Goal: Task Accomplishment & Management: Complete application form

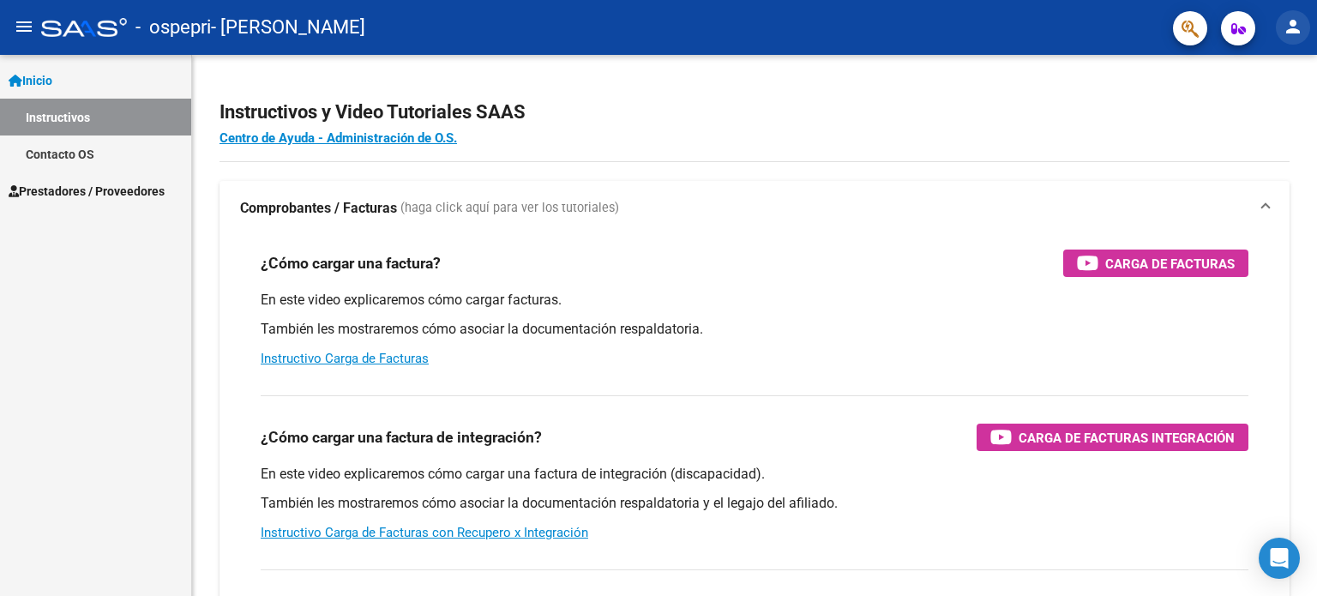
click at [1286, 26] on mat-icon "person" at bounding box center [1293, 26] width 21 height 21
click at [1273, 70] on button "person Mi Perfil" at bounding box center [1258, 71] width 105 height 41
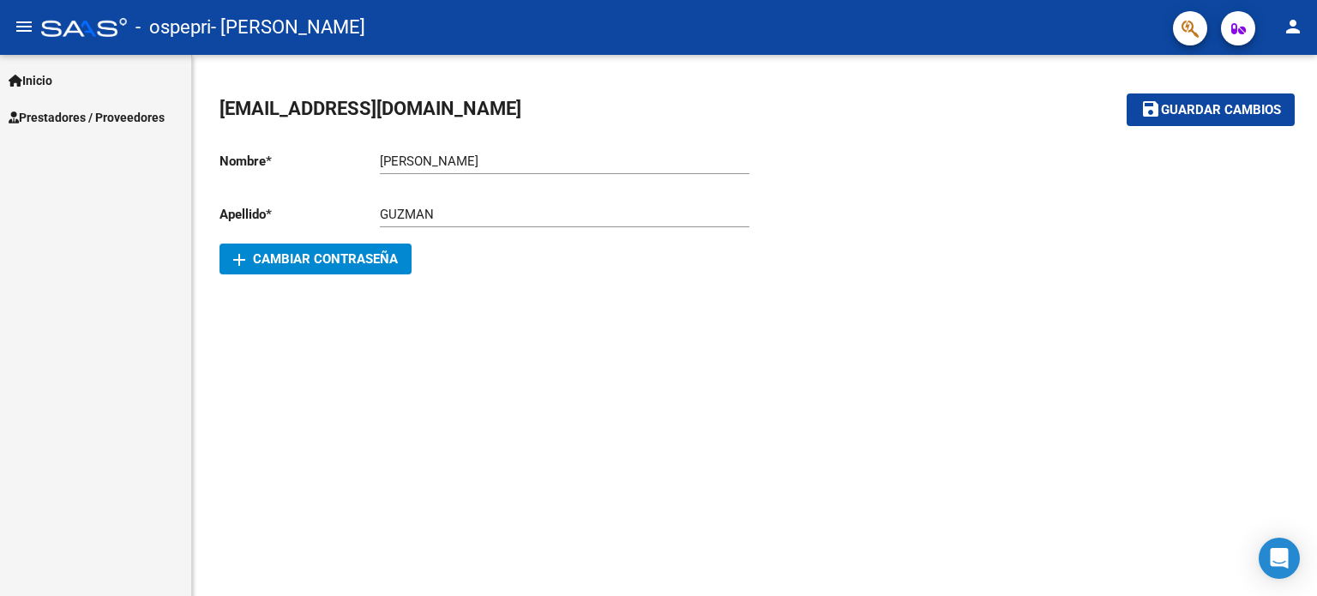
click at [65, 81] on link "Inicio" at bounding box center [95, 80] width 191 height 37
click at [69, 113] on span "Prestadores / Proveedores" at bounding box center [87, 117] width 156 height 19
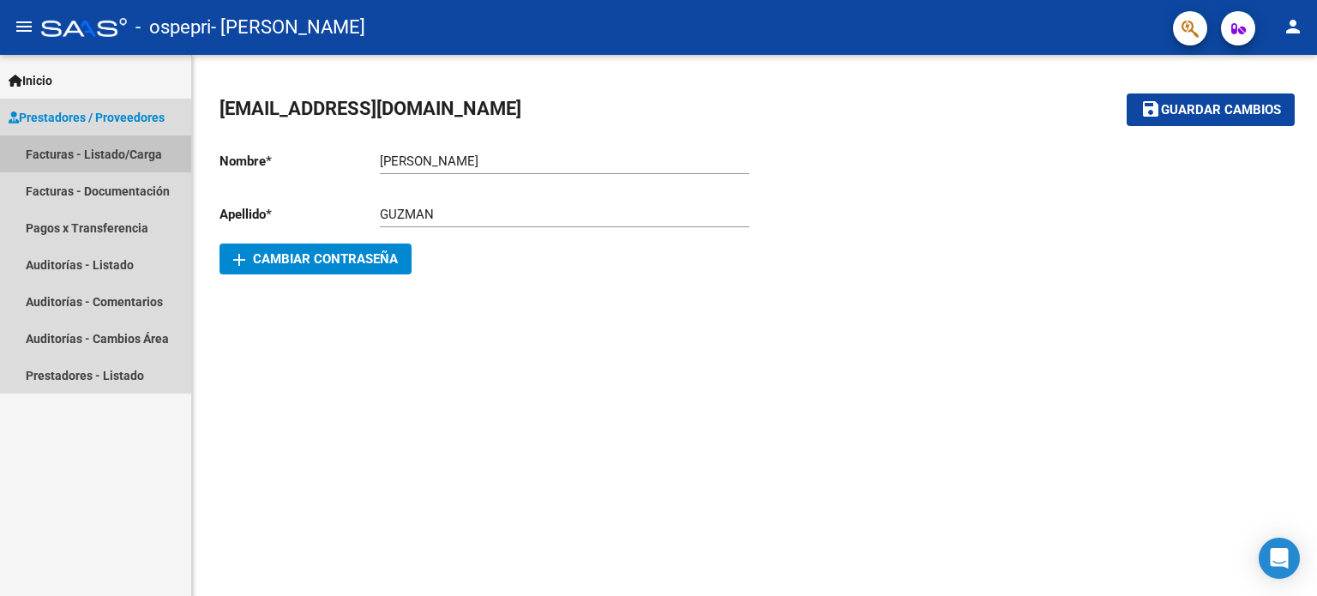
click at [137, 153] on link "Facturas - Listado/Carga" at bounding box center [95, 153] width 191 height 37
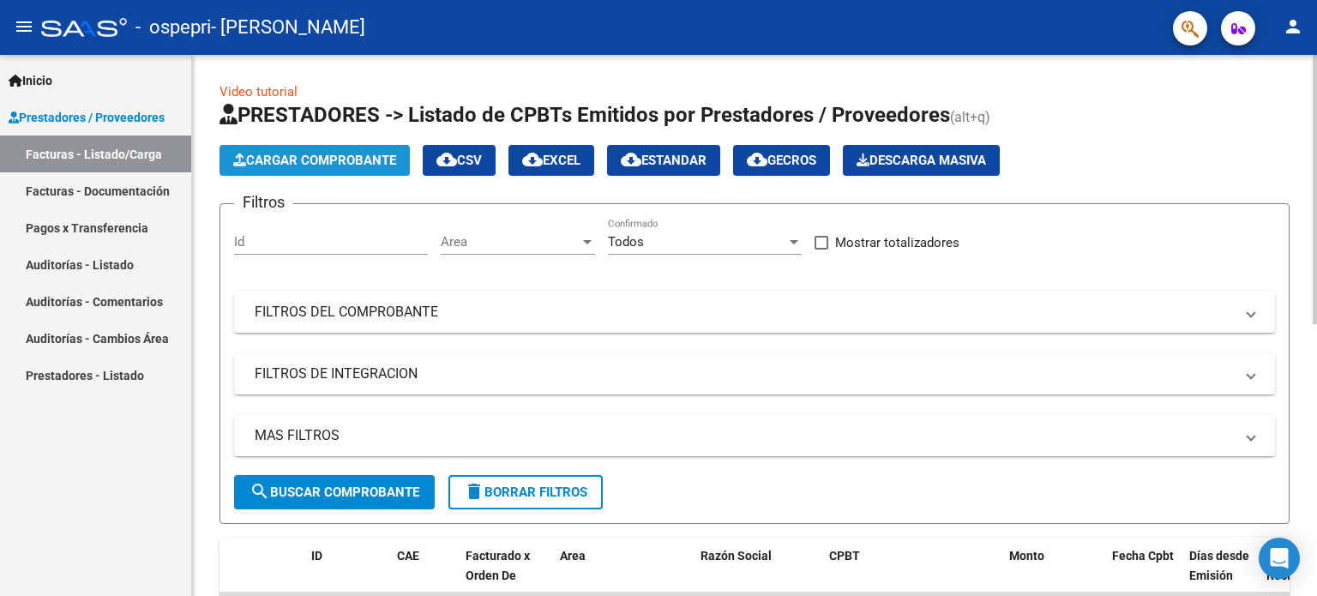
click at [335, 159] on span "Cargar Comprobante" at bounding box center [314, 160] width 163 height 15
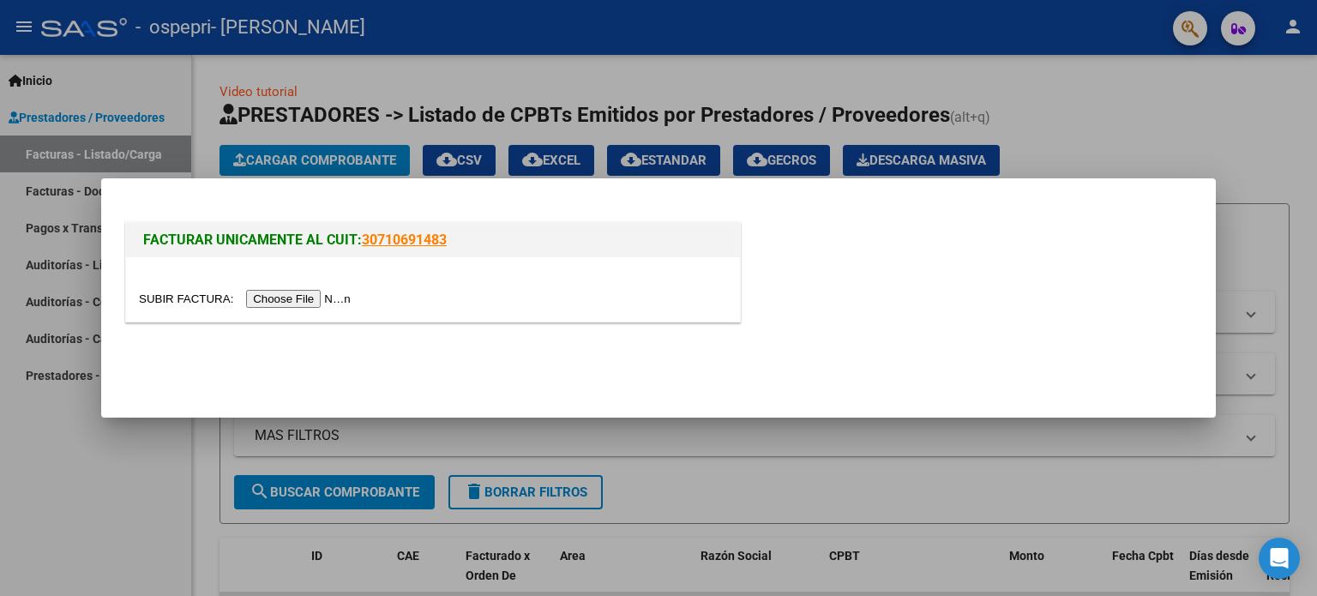
click at [327, 304] on input "file" at bounding box center [247, 299] width 217 height 18
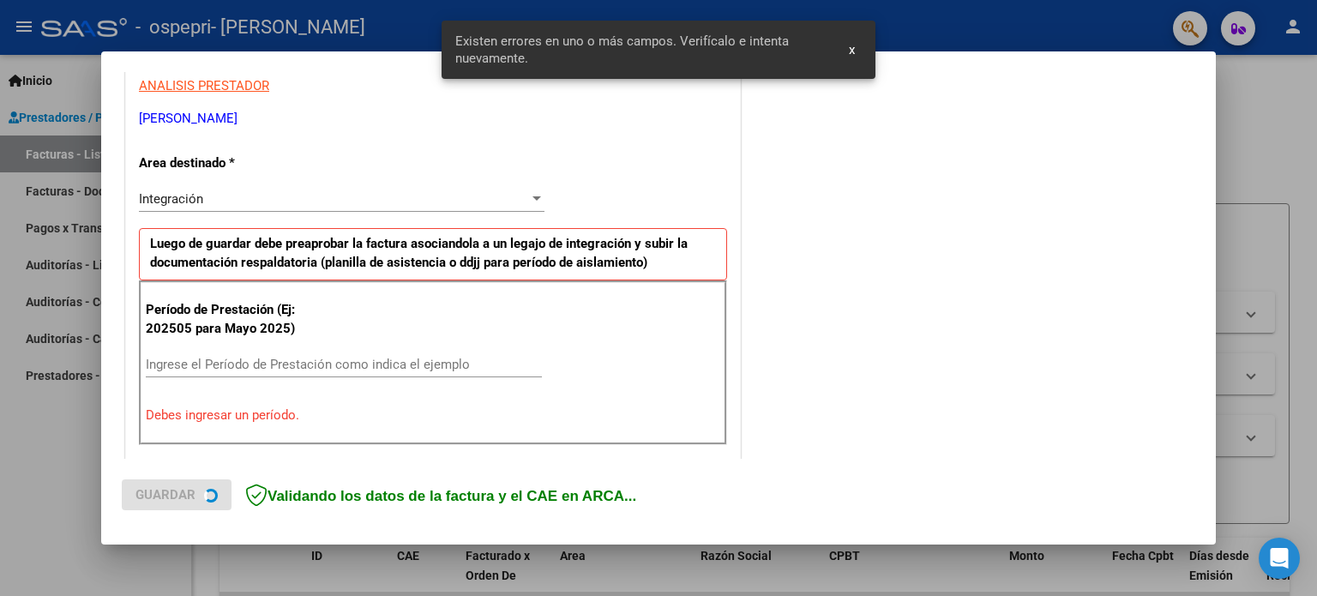
scroll to position [370, 0]
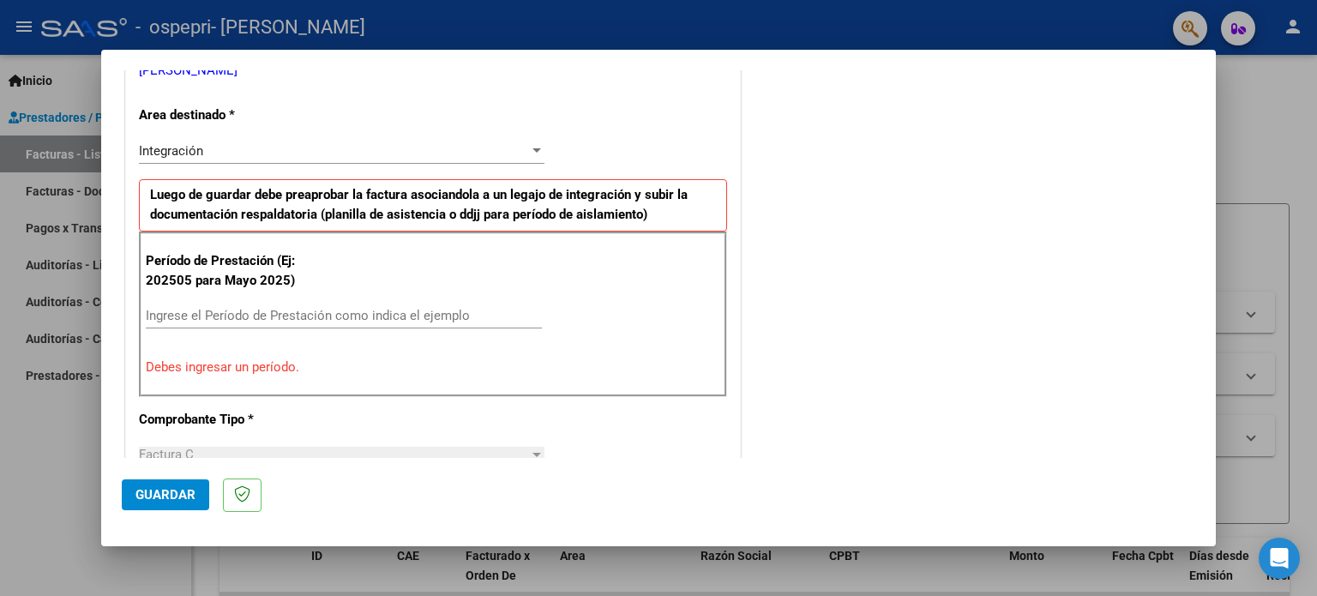
click at [190, 322] on div "Ingrese el Período de Prestación como indica el ejemplo" at bounding box center [344, 316] width 396 height 26
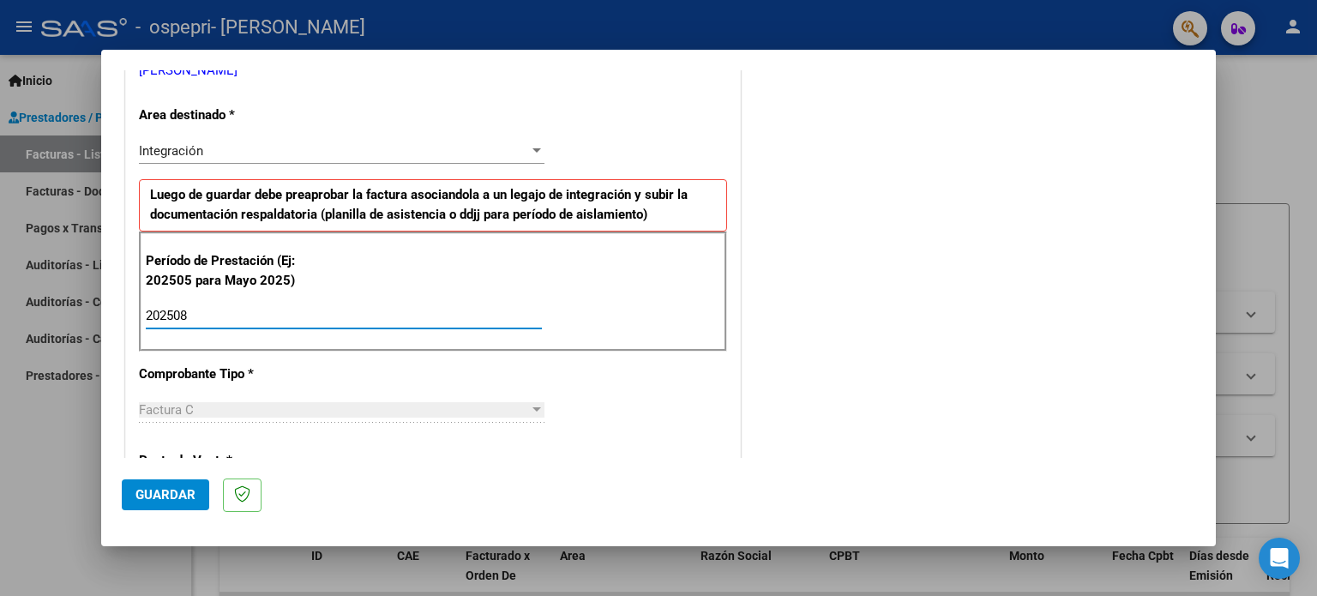
type input "202508"
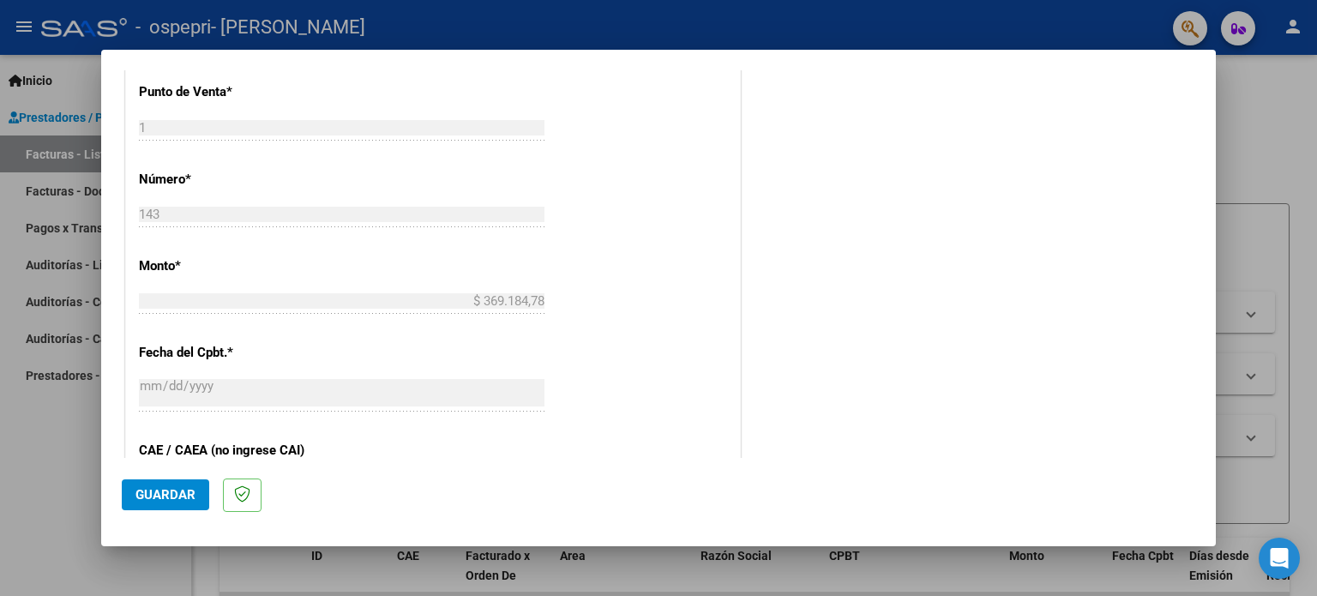
scroll to position [1119, 0]
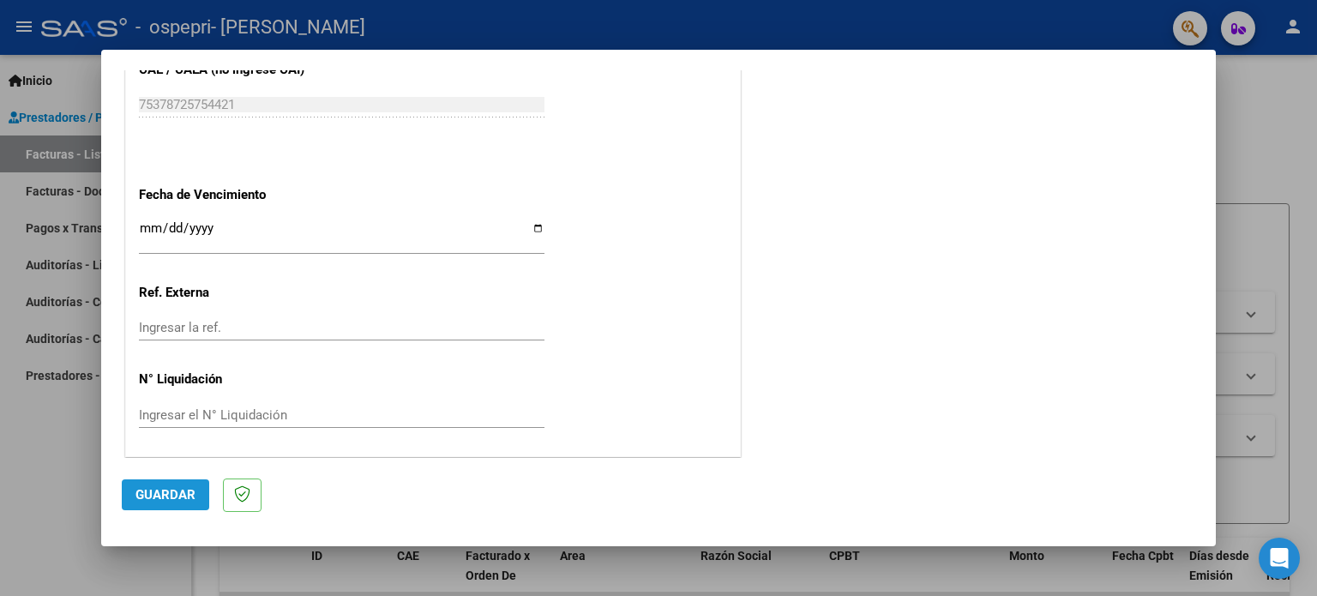
click at [178, 496] on span "Guardar" at bounding box center [165, 494] width 60 height 15
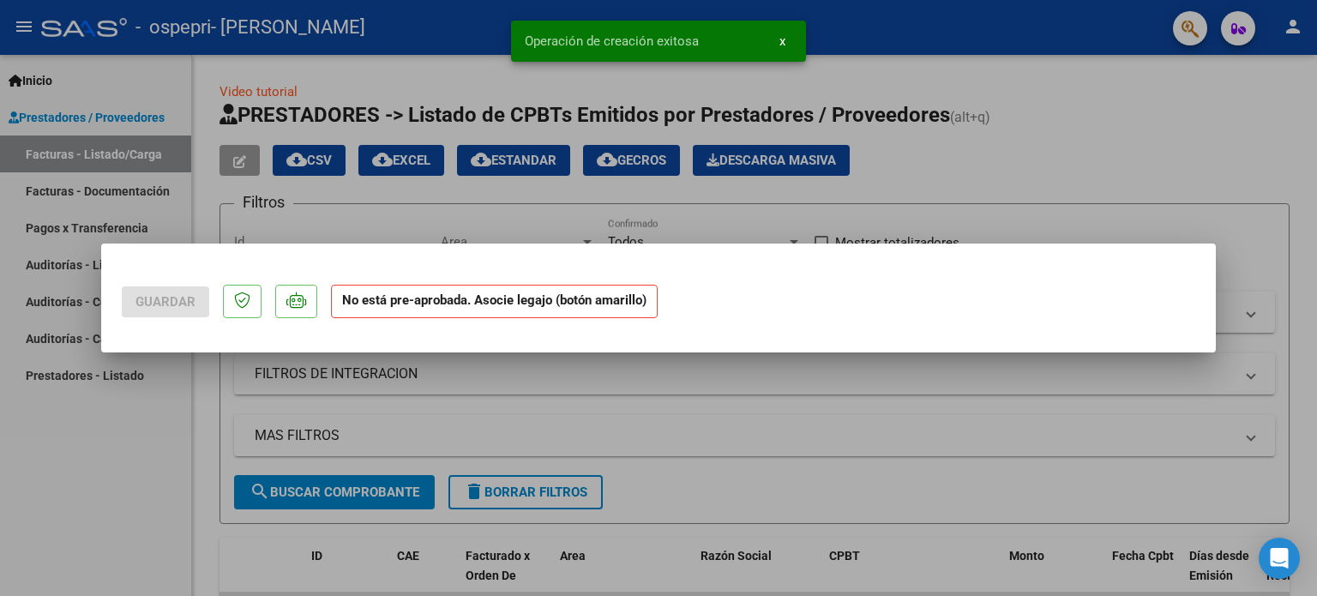
scroll to position [0, 0]
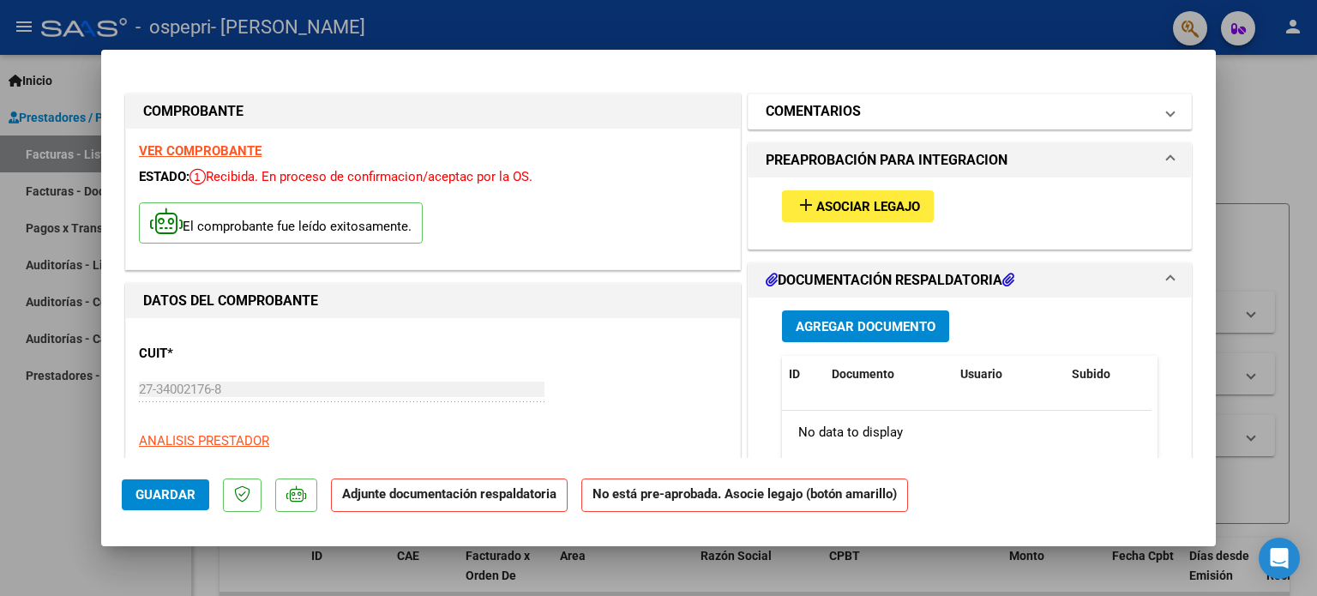
click at [1142, 115] on span "COMENTARIOS" at bounding box center [966, 111] width 401 height 21
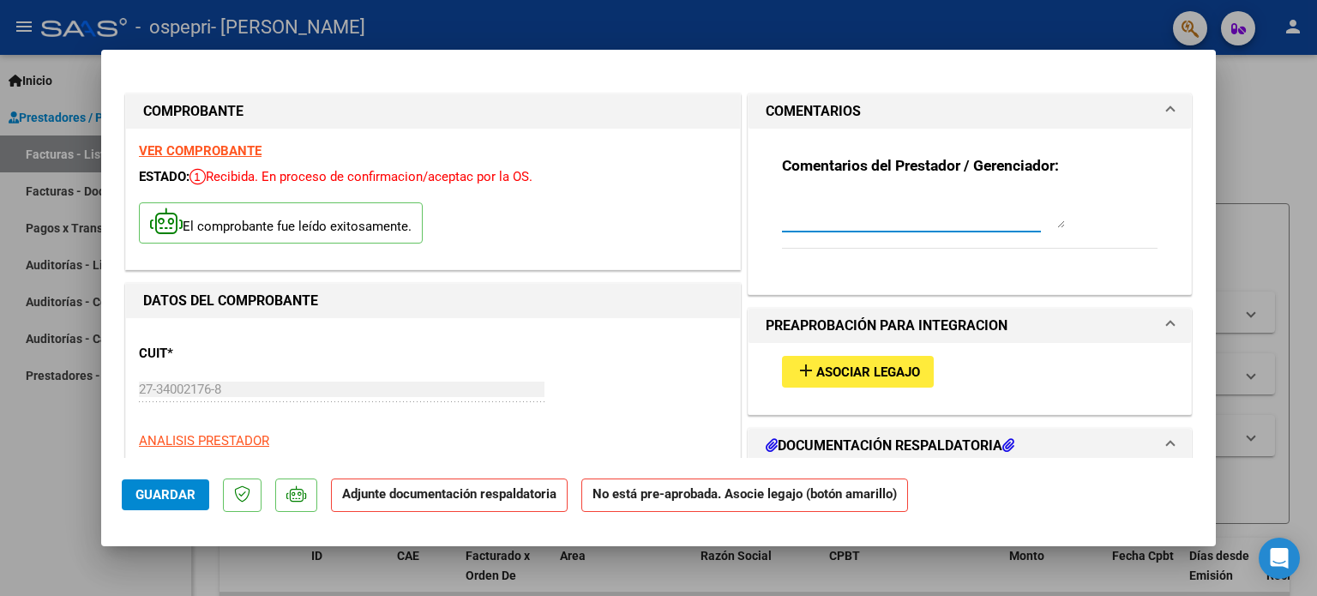
click at [839, 219] on textarea at bounding box center [923, 211] width 283 height 34
click at [782, 202] on textarea "carga de preliquidación diferida me comunique con [GEOGRAPHIC_DATA]" at bounding box center [923, 211] width 283 height 34
click at [972, 200] on textarea "Buen día la carga de preliquidación diferida me comunique con [GEOGRAPHIC_DATA]" at bounding box center [923, 211] width 283 height 34
type textarea "Buen día la carga de preliquidación fue diferida me comunique con [GEOGRAPHIC_D…"
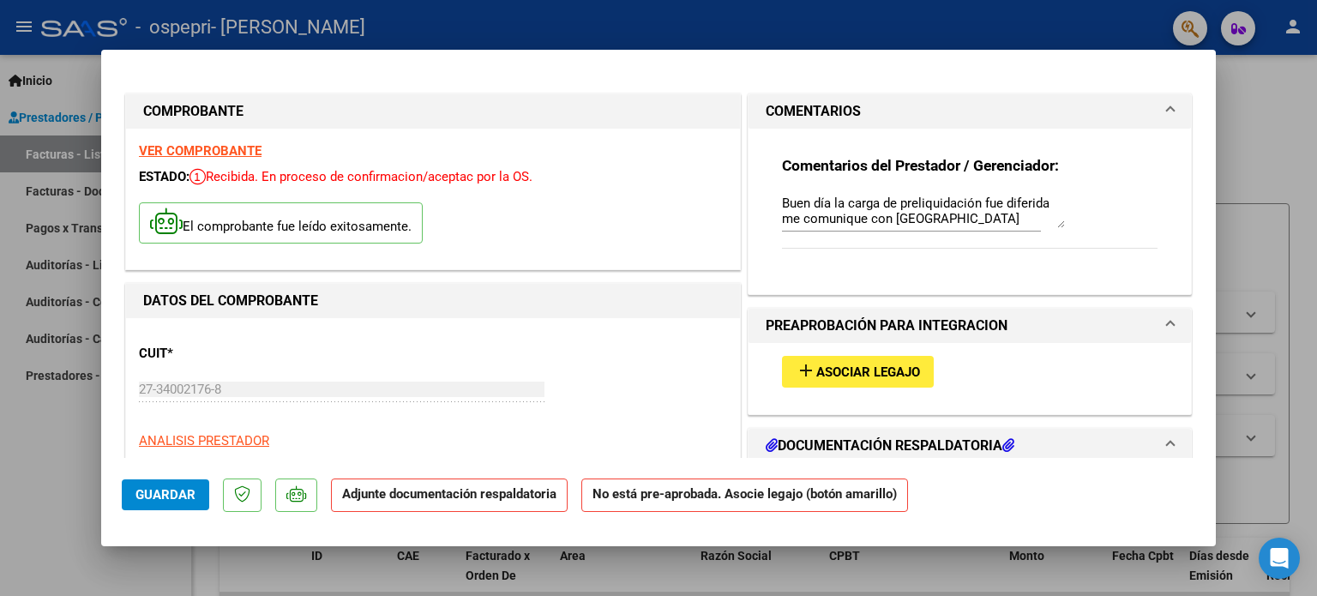
click at [495, 502] on strong "Adjunte documentación respaldatoria" at bounding box center [449, 493] width 214 height 15
click at [857, 367] on span "Asociar Legajo" at bounding box center [868, 371] width 104 height 15
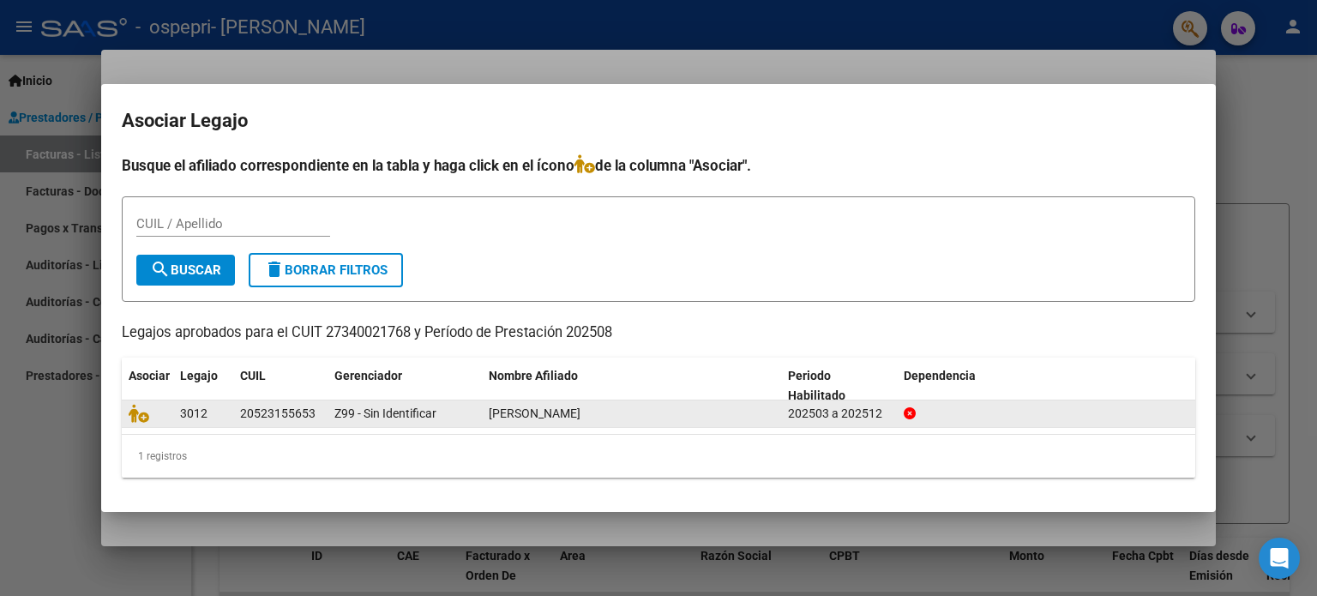
click at [551, 418] on span "[PERSON_NAME]" at bounding box center [535, 413] width 92 height 14
click at [803, 418] on div "202503 a 202512" at bounding box center [839, 414] width 102 height 20
click at [138, 411] on icon at bounding box center [139, 413] width 21 height 19
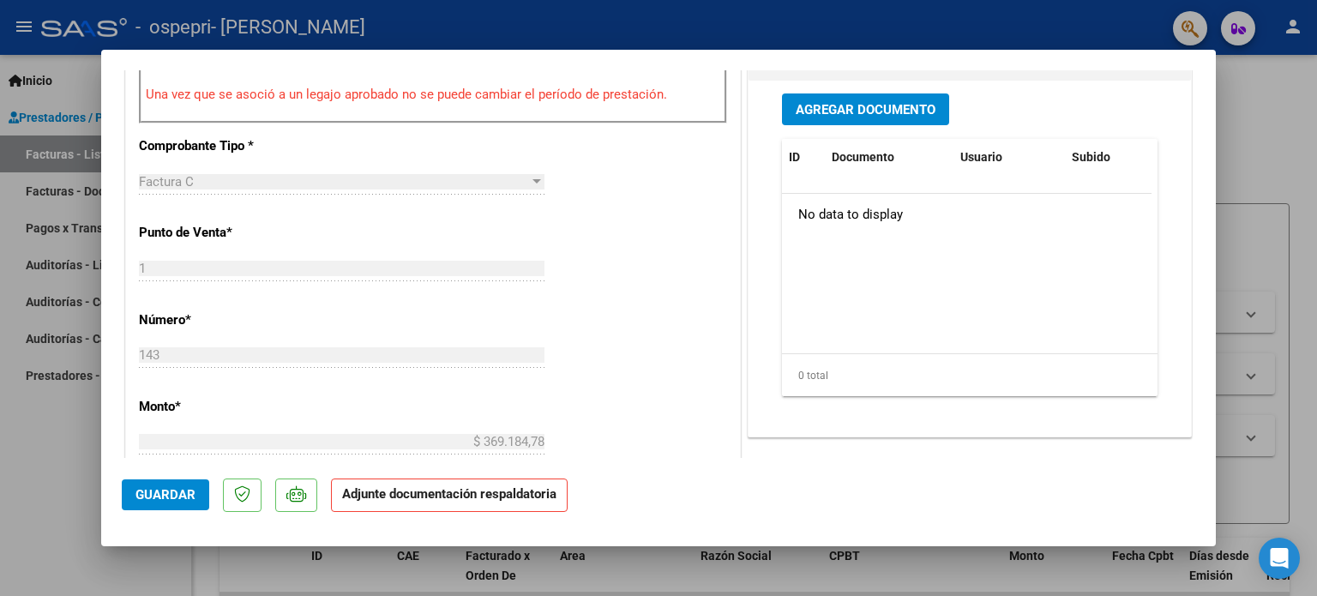
scroll to position [899, 0]
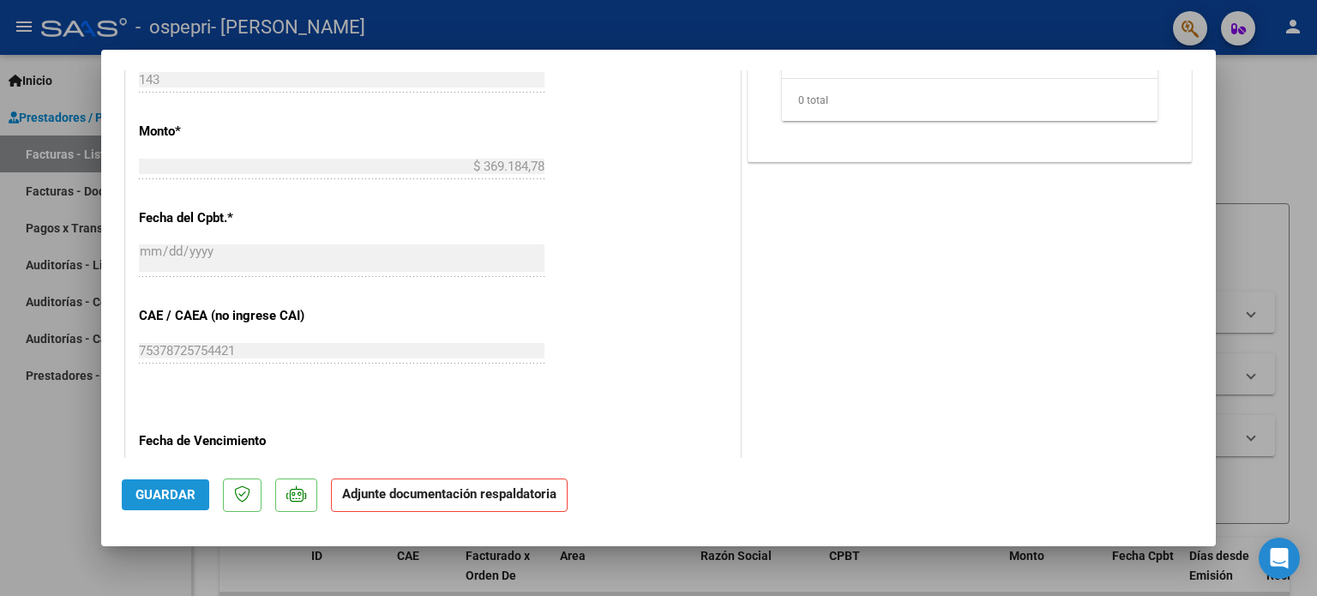
click at [200, 488] on button "Guardar" at bounding box center [165, 494] width 87 height 31
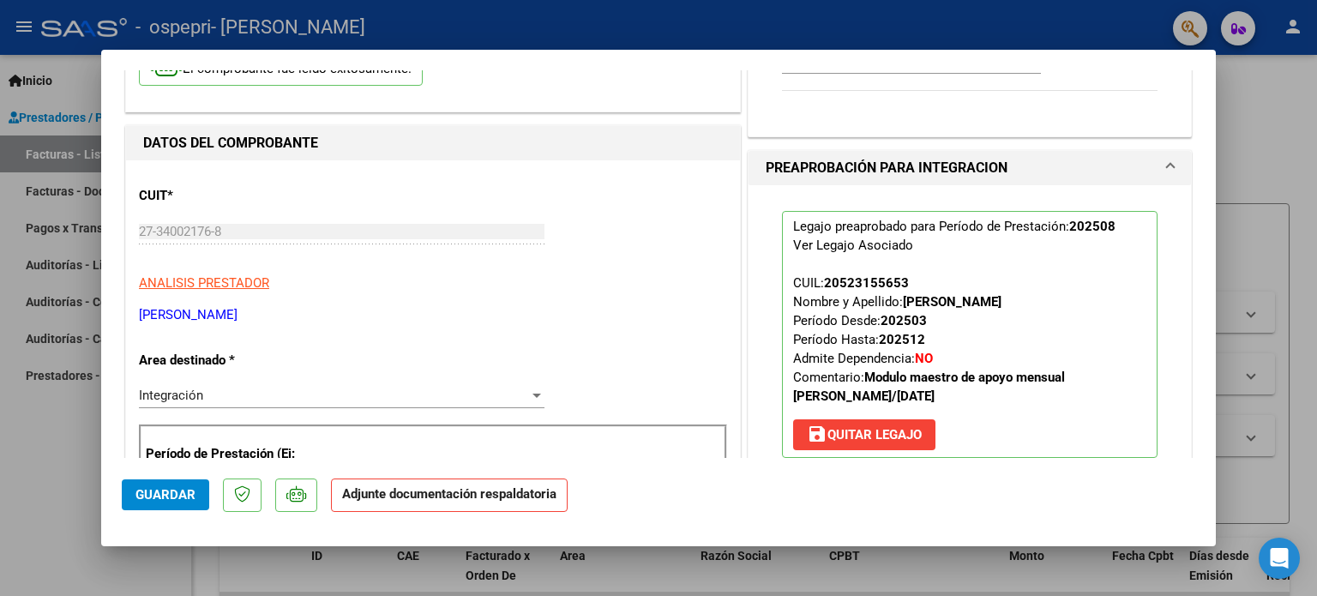
scroll to position [0, 0]
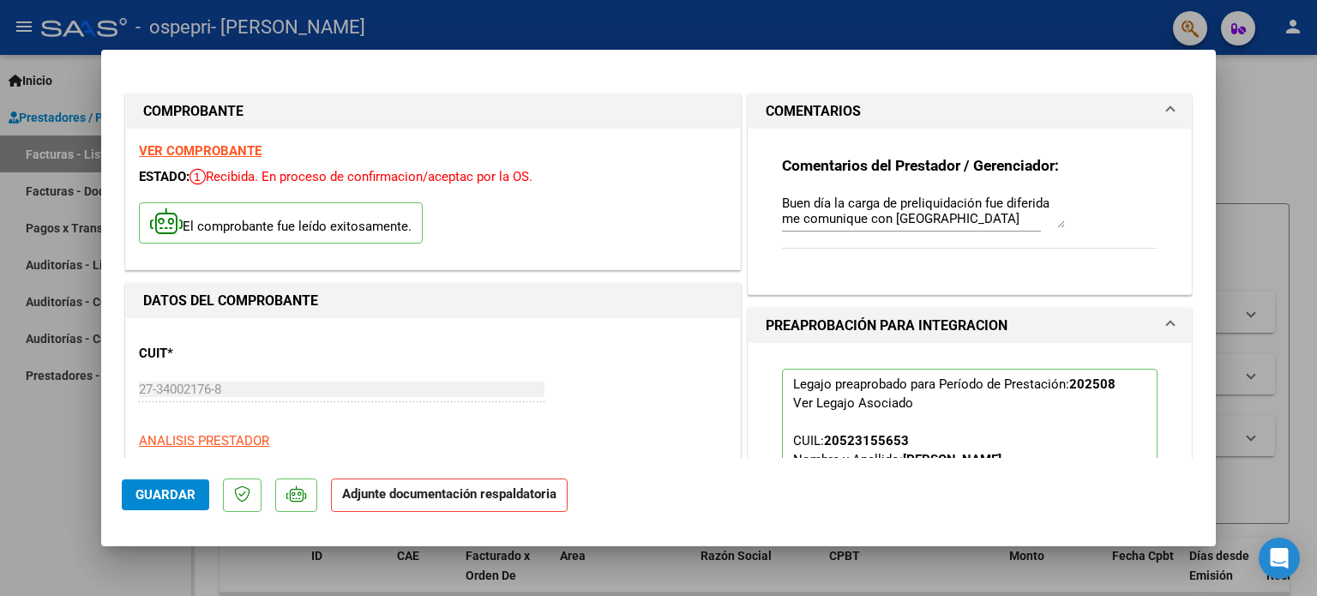
click at [1307, 147] on div at bounding box center [658, 298] width 1317 height 596
type input "$ 0,00"
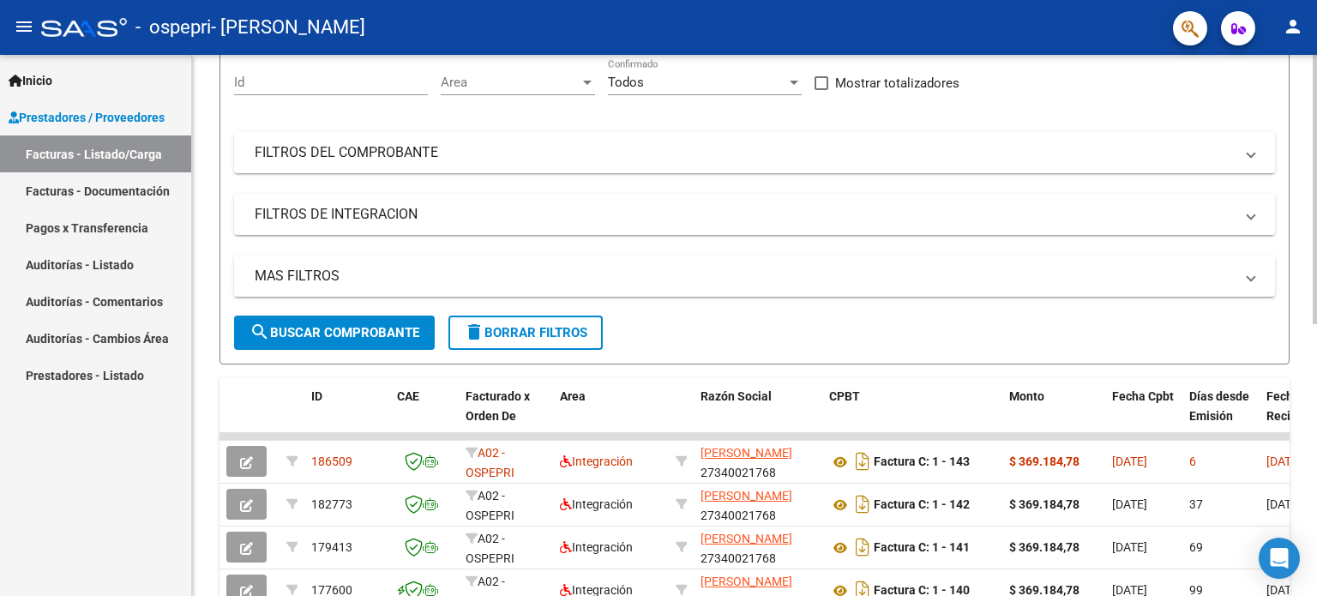
scroll to position [184, 0]
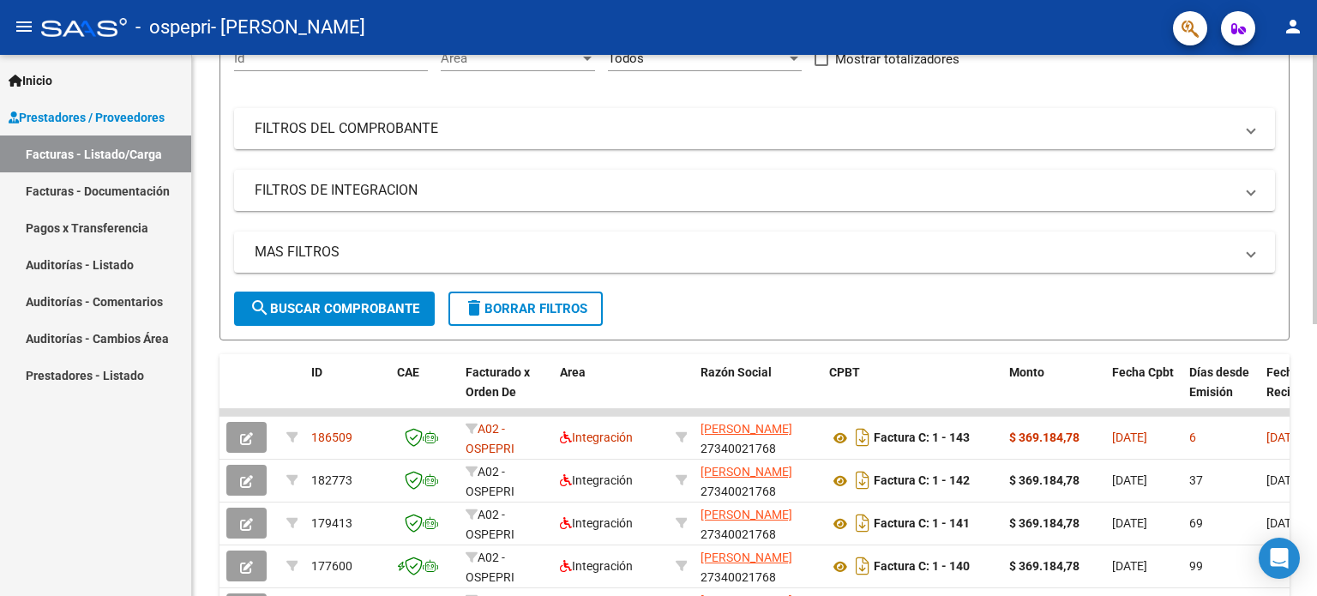
click at [1316, 386] on div at bounding box center [1315, 282] width 4 height 269
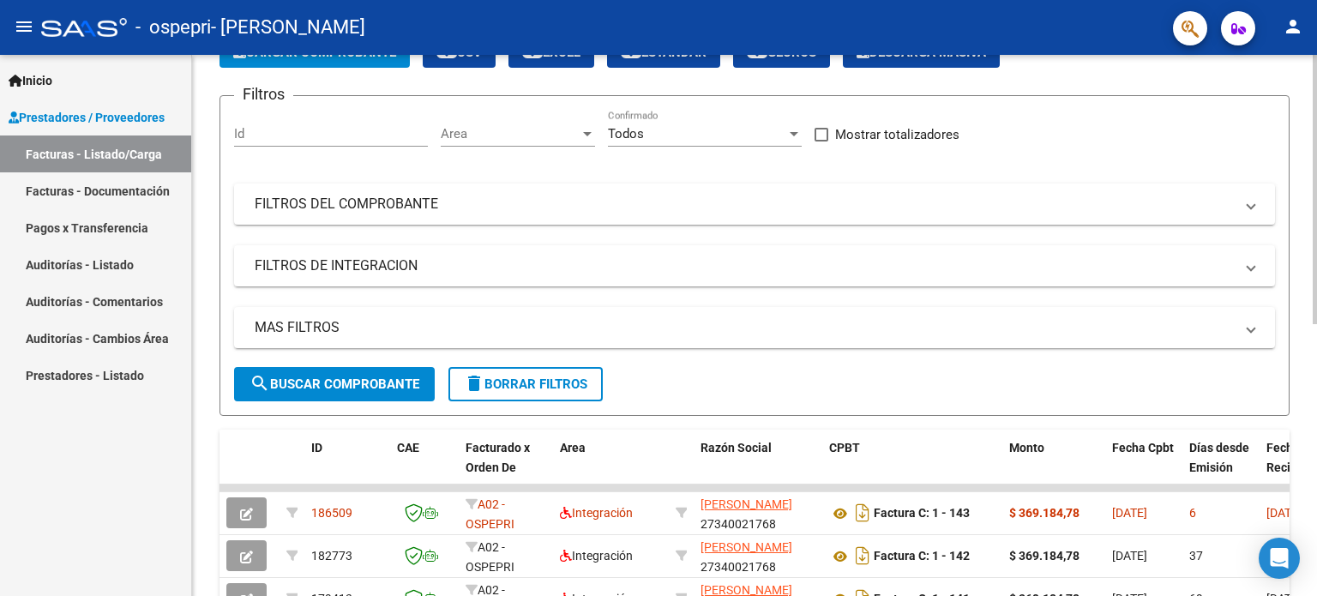
scroll to position [165, 0]
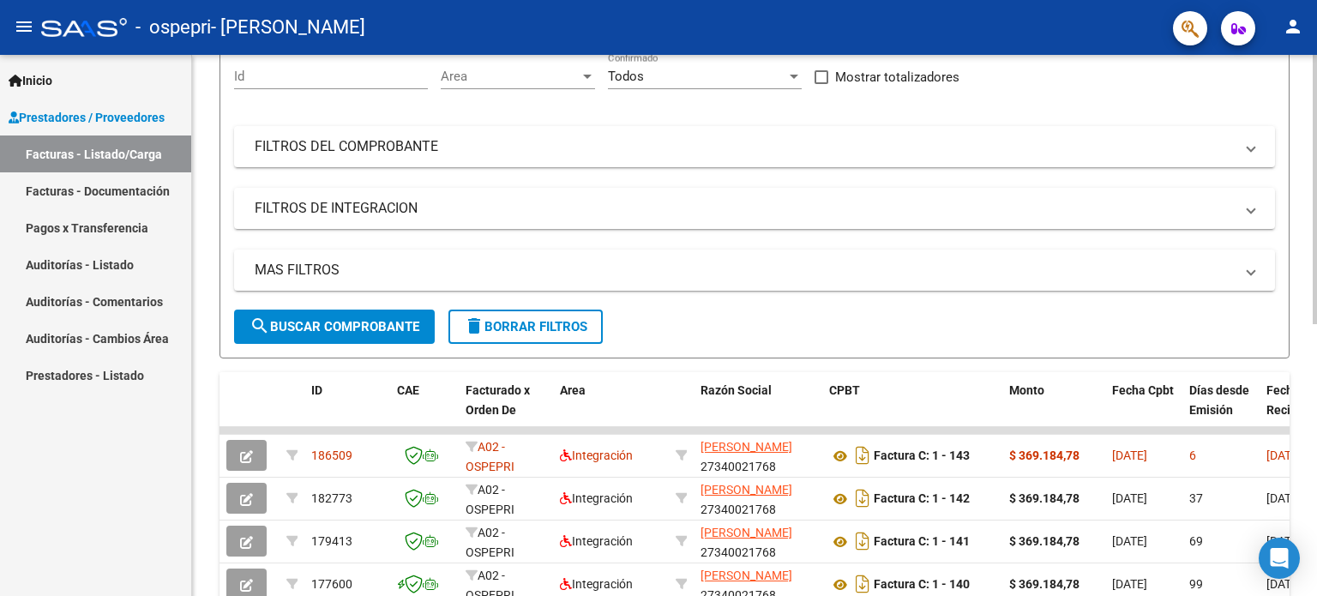
click at [1316, 398] on div at bounding box center [1315, 273] width 4 height 269
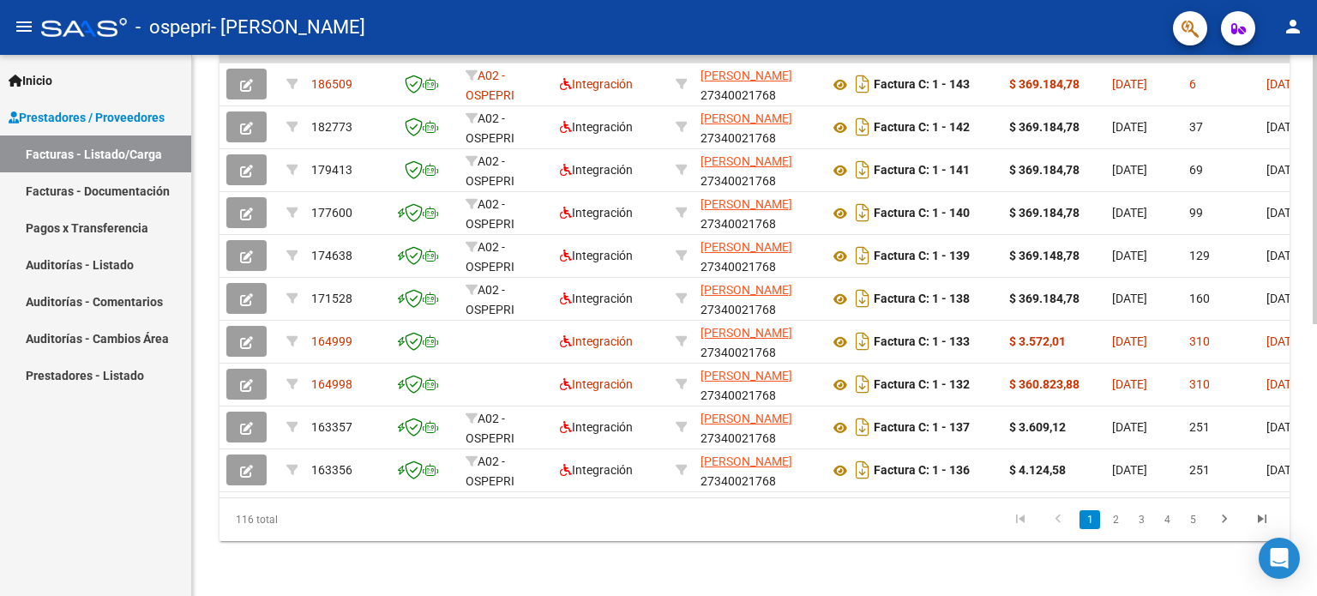
scroll to position [137, 0]
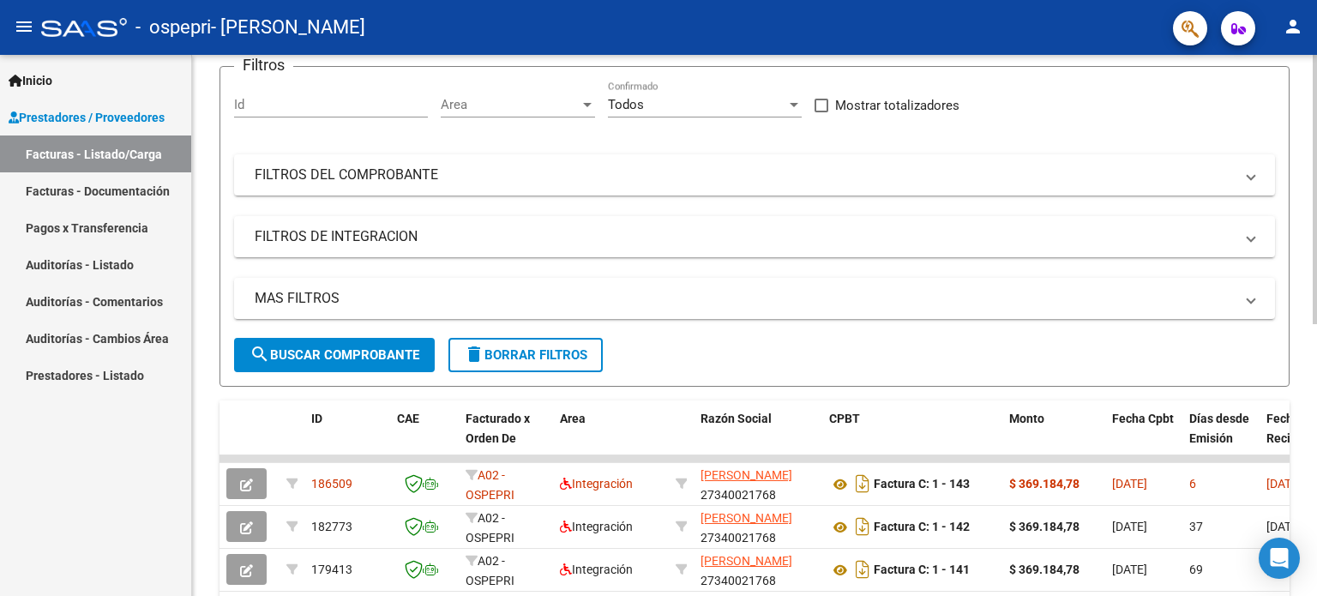
click at [1285, 368] on div "Video tutorial PRESTADORES -> Listado de CPBTs Emitidos por Prestadores / Prove…" at bounding box center [756, 457] width 1129 height 1078
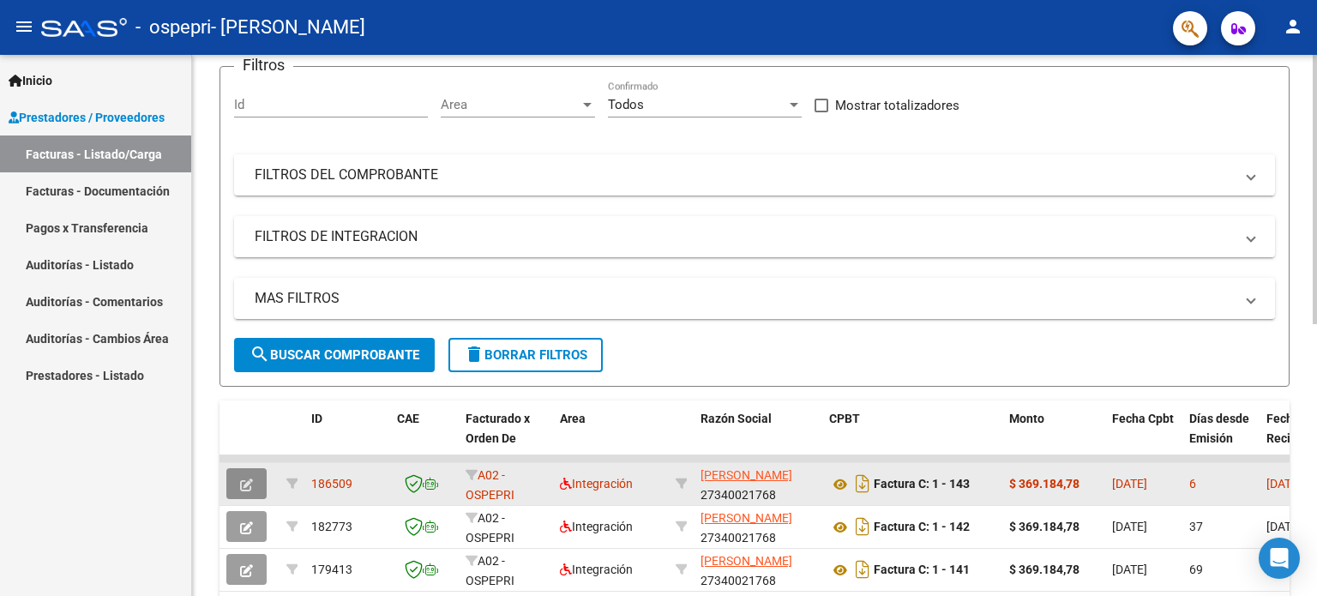
click at [250, 483] on icon "button" at bounding box center [246, 484] width 13 height 13
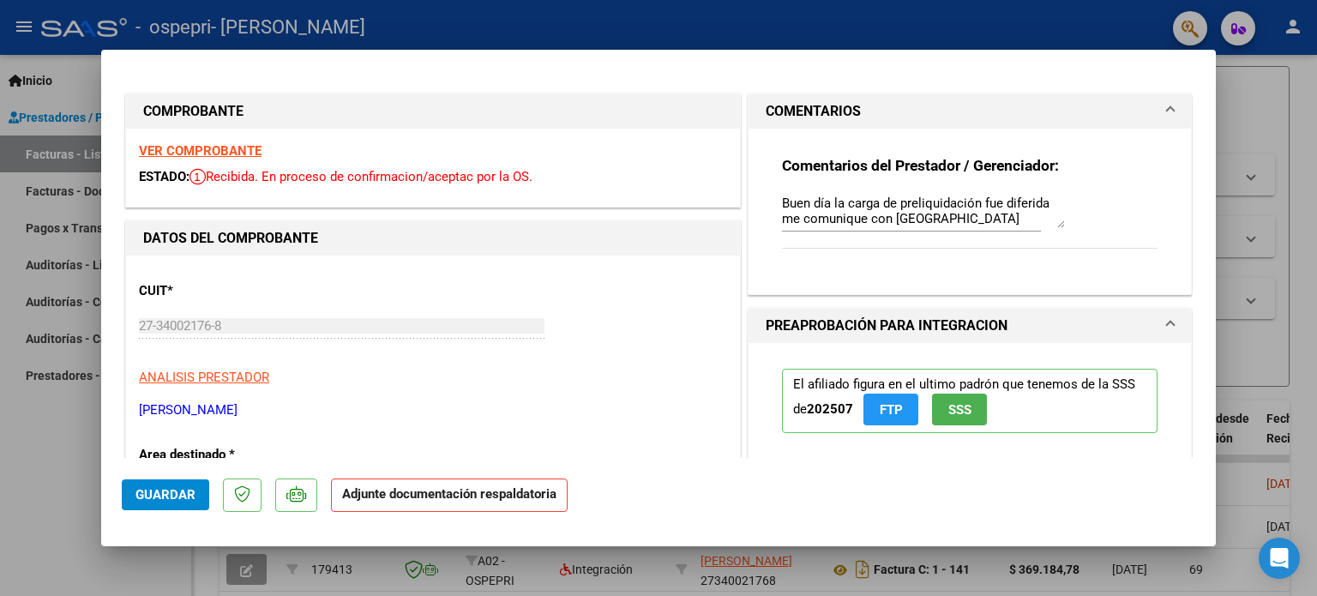
click at [353, 497] on strong "Adjunte documentación respaldatoria" at bounding box center [449, 493] width 214 height 15
click at [412, 500] on strong "Adjunte documentación respaldatoria" at bounding box center [449, 493] width 214 height 15
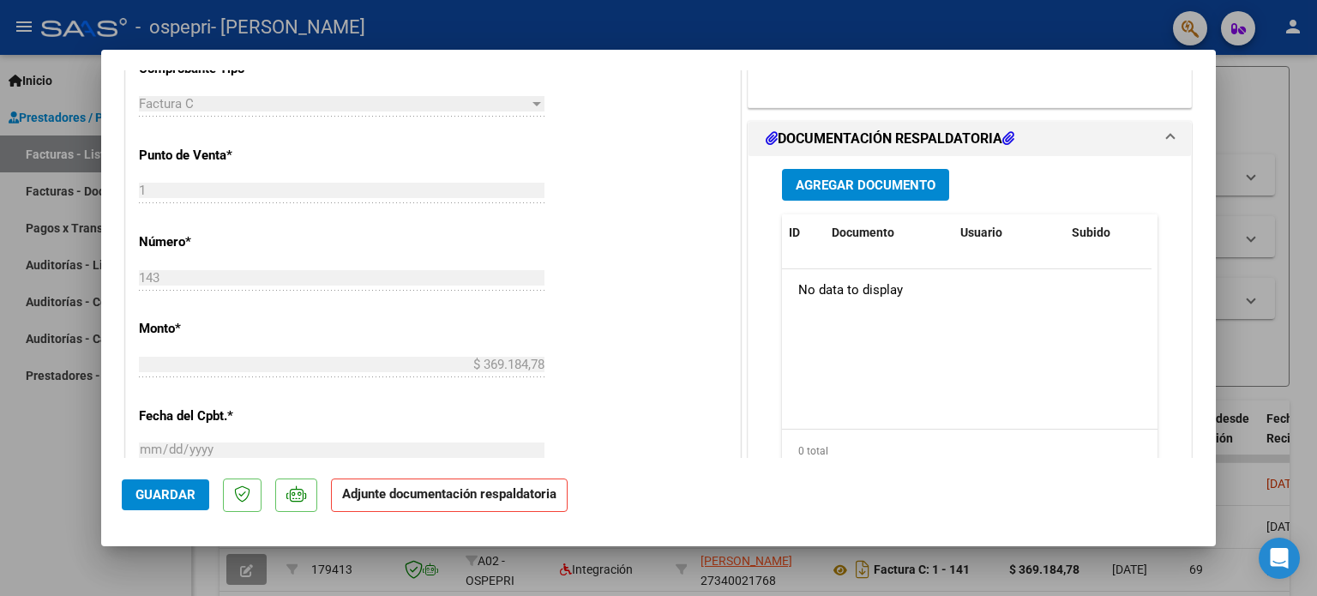
scroll to position [562, 0]
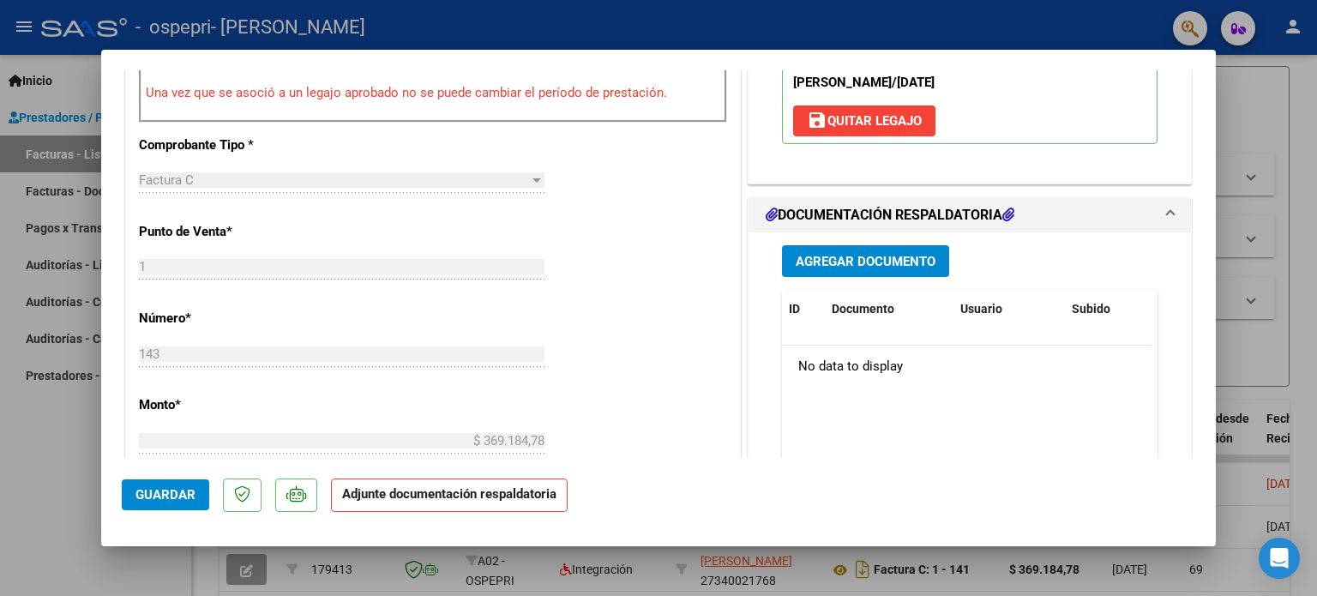
click at [926, 208] on h1 "DOCUMENTACIÓN RESPALDATORIA" at bounding box center [890, 215] width 249 height 21
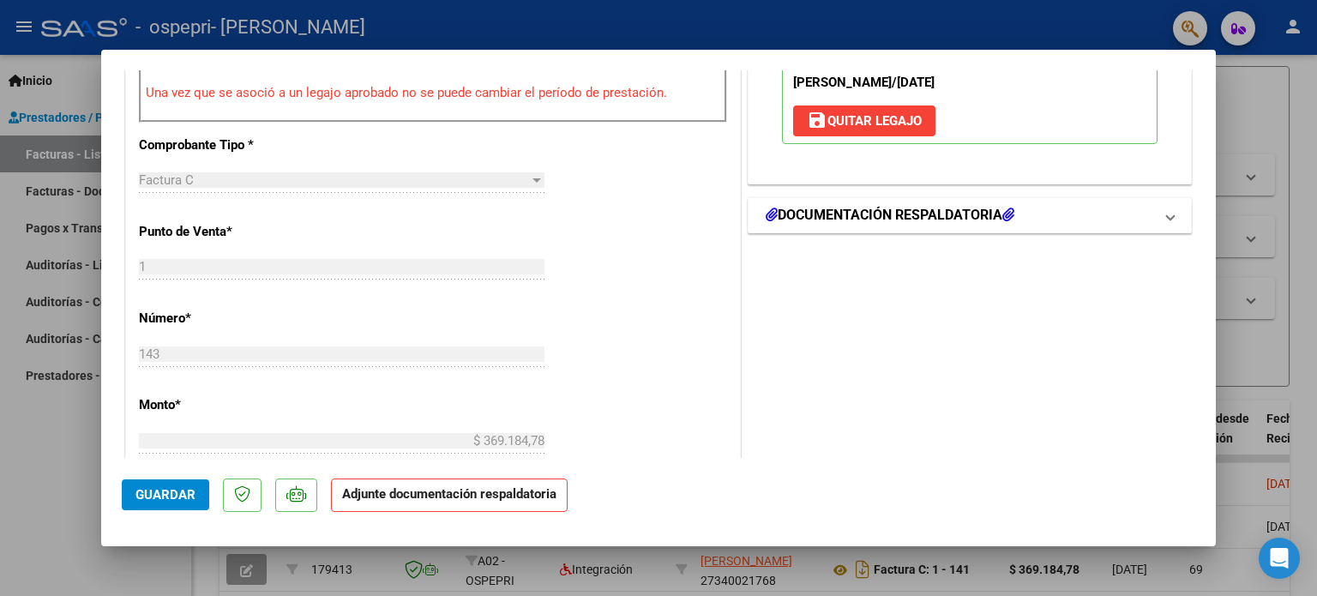
click at [926, 208] on h1 "DOCUMENTACIÓN RESPALDATORIA" at bounding box center [890, 215] width 249 height 21
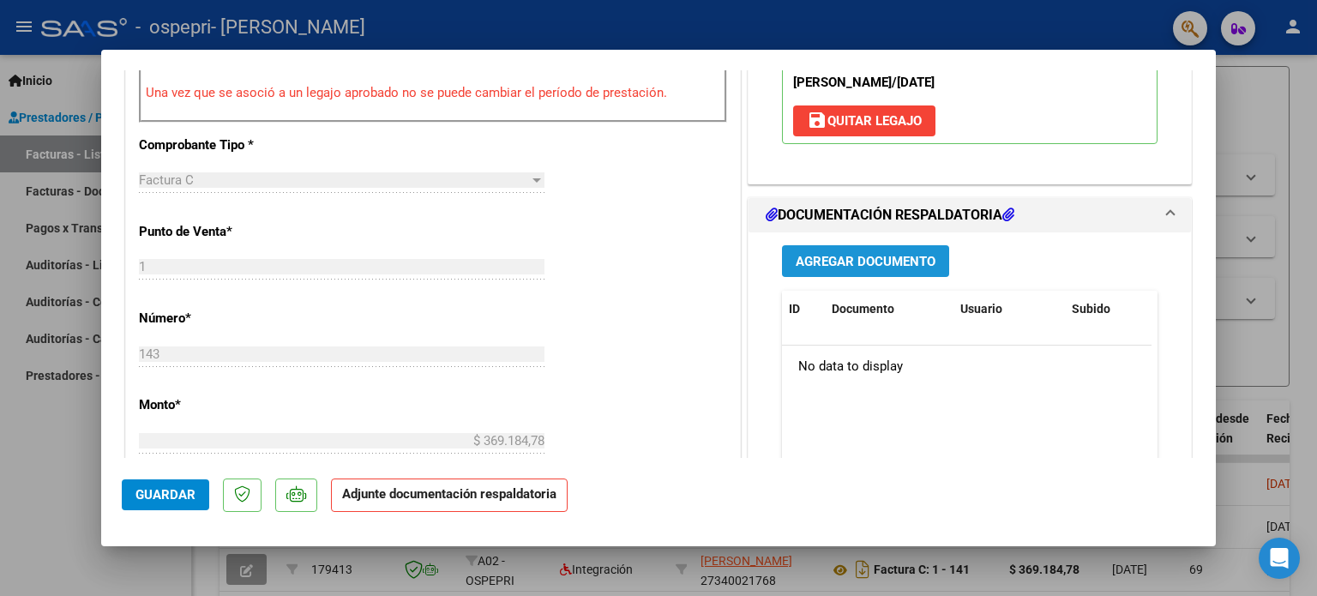
click at [888, 264] on span "Agregar Documento" at bounding box center [866, 261] width 140 height 15
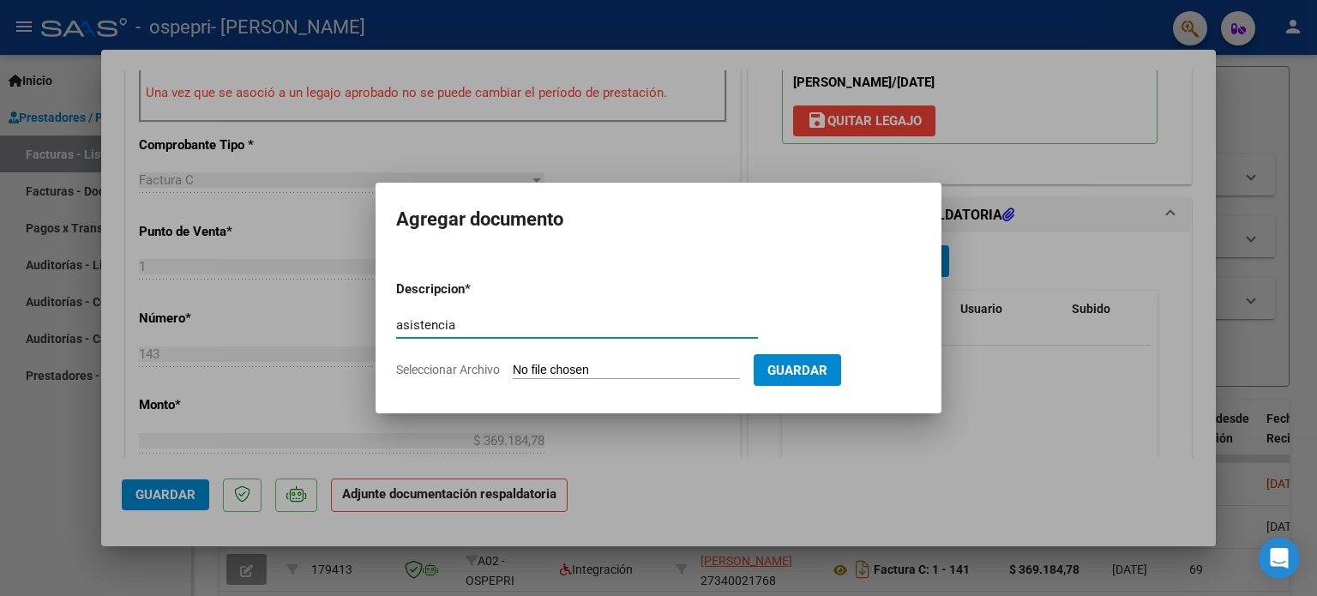
type input "asistencia"
click at [724, 370] on input "Seleccionar Archivo" at bounding box center [626, 371] width 227 height 16
type input "C:\fakepath\WhatsApp Image [DATE] 10.49.16 AM.jpeg"
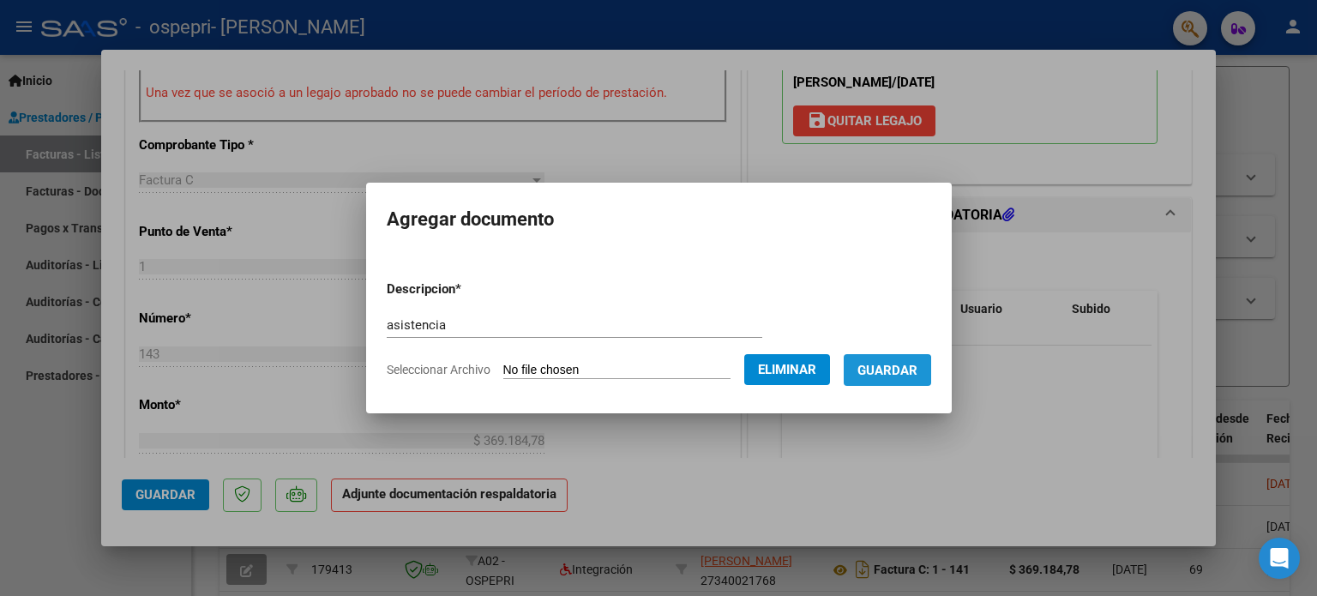
click at [894, 375] on span "Guardar" at bounding box center [887, 370] width 60 height 15
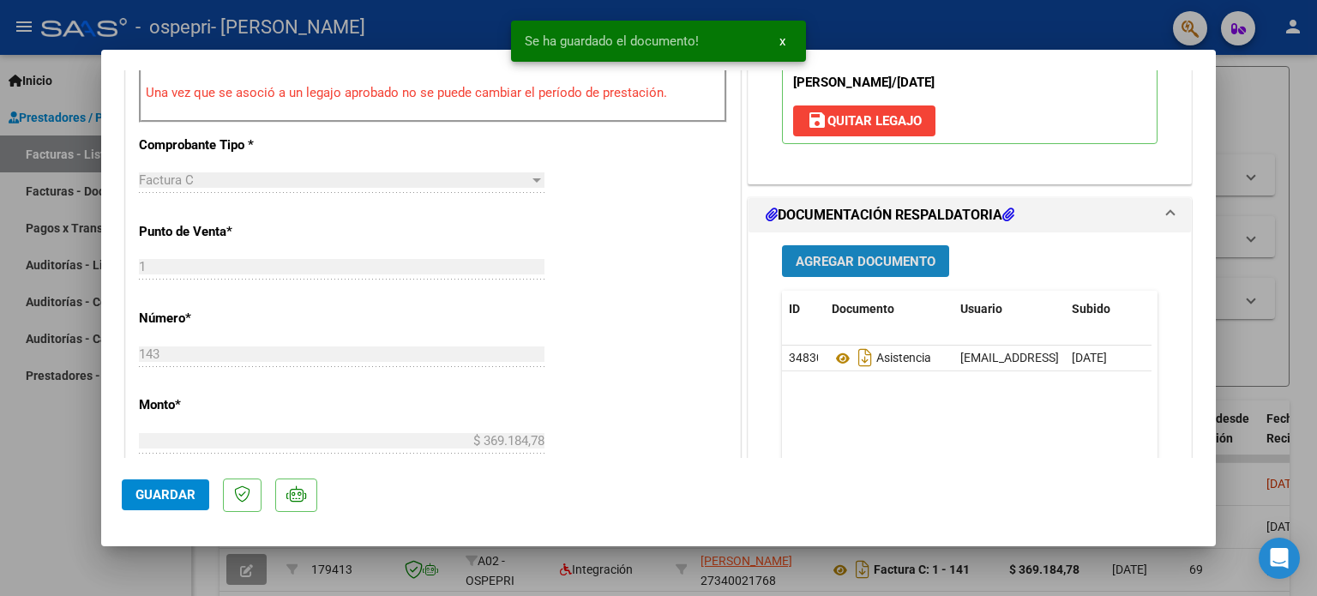
click at [898, 263] on span "Agregar Documento" at bounding box center [866, 261] width 140 height 15
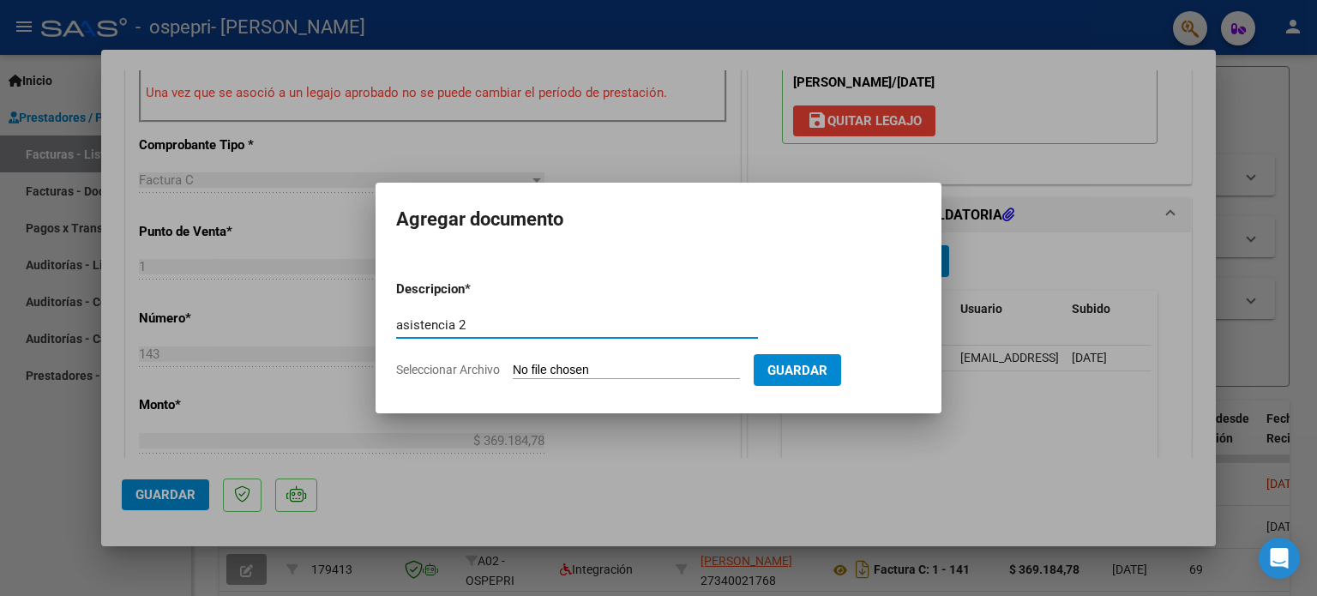
type input "asistencia 2"
click at [599, 363] on input "Seleccionar Archivo" at bounding box center [626, 371] width 227 height 16
type input "C:\fakepath\WhatsApp Image [DATE] 10.49.19 AM.jpeg"
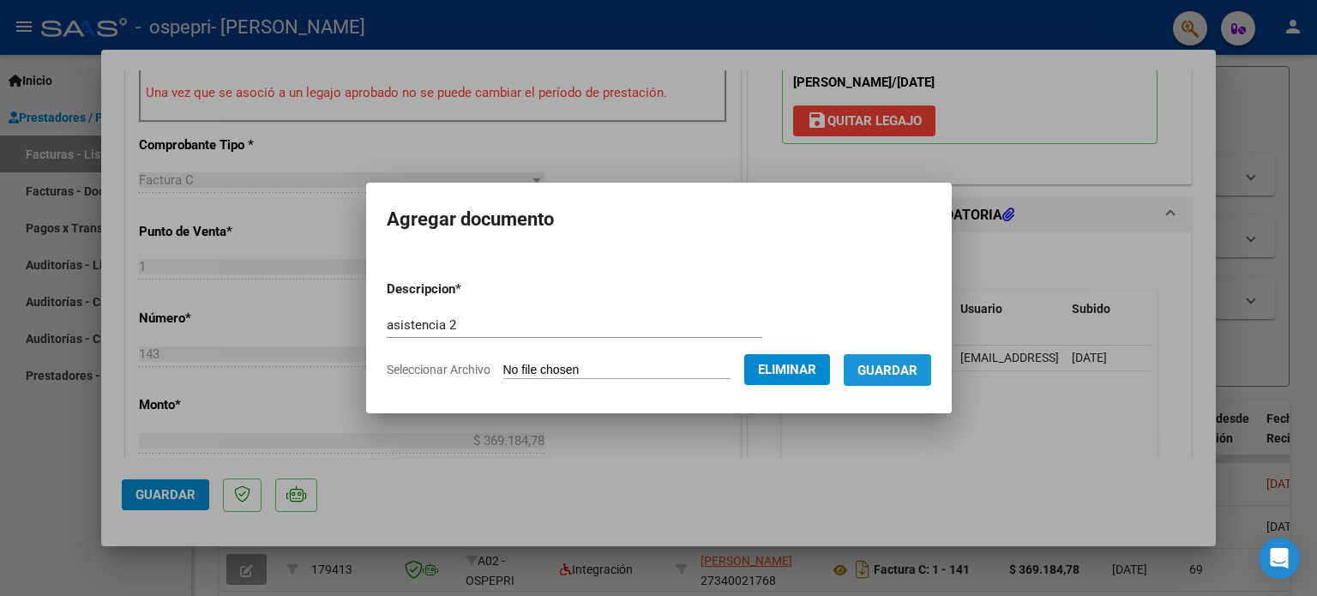
click at [902, 373] on span "Guardar" at bounding box center [887, 370] width 60 height 15
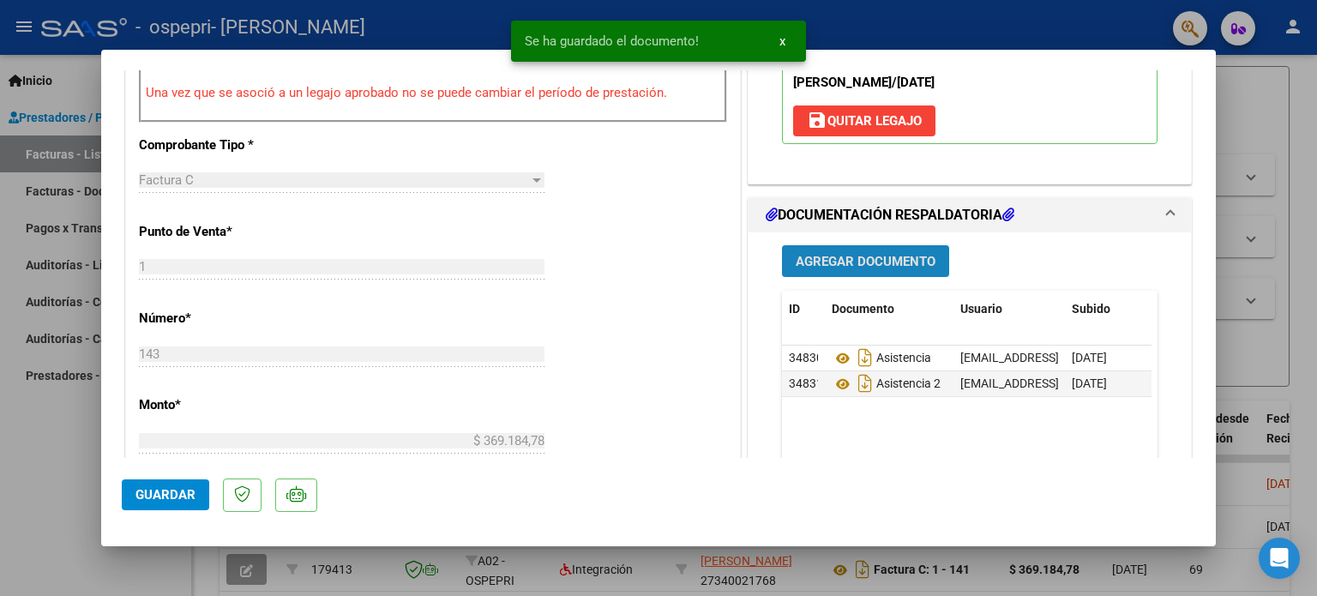
click at [884, 267] on span "Agregar Documento" at bounding box center [866, 261] width 140 height 15
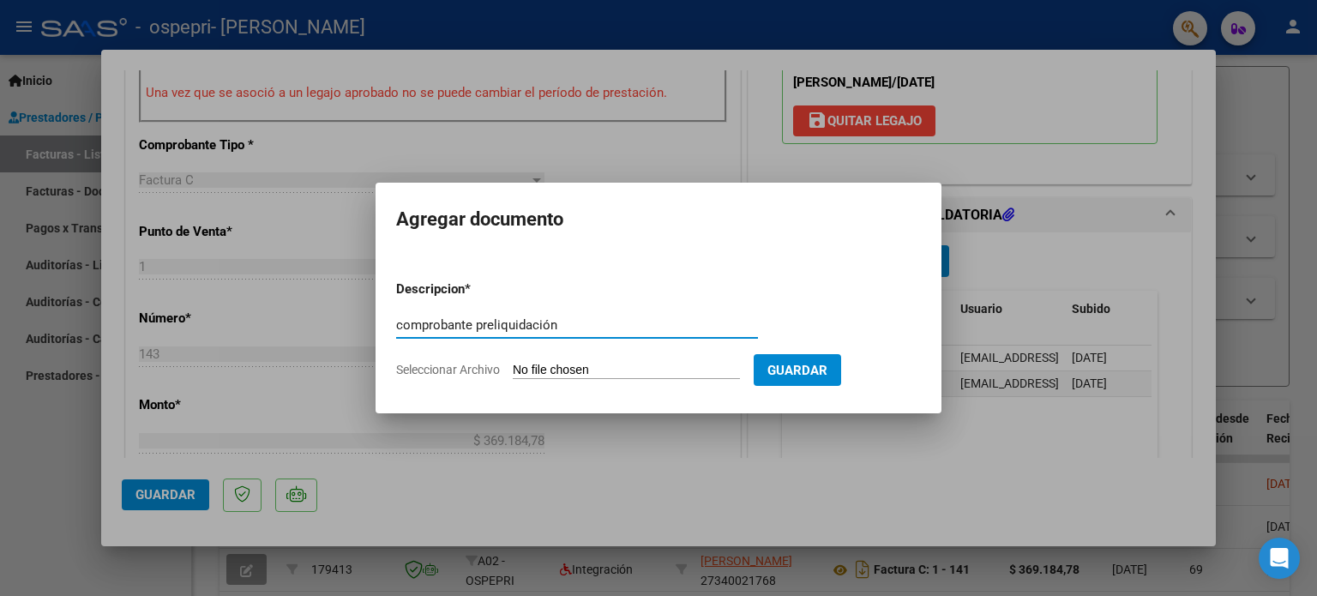
type input "comprobante preliquidación"
click at [558, 371] on input "Seleccionar Archivo" at bounding box center [626, 371] width 227 height 16
type input "C:\fakepath\arauwcomprobante.pdf"
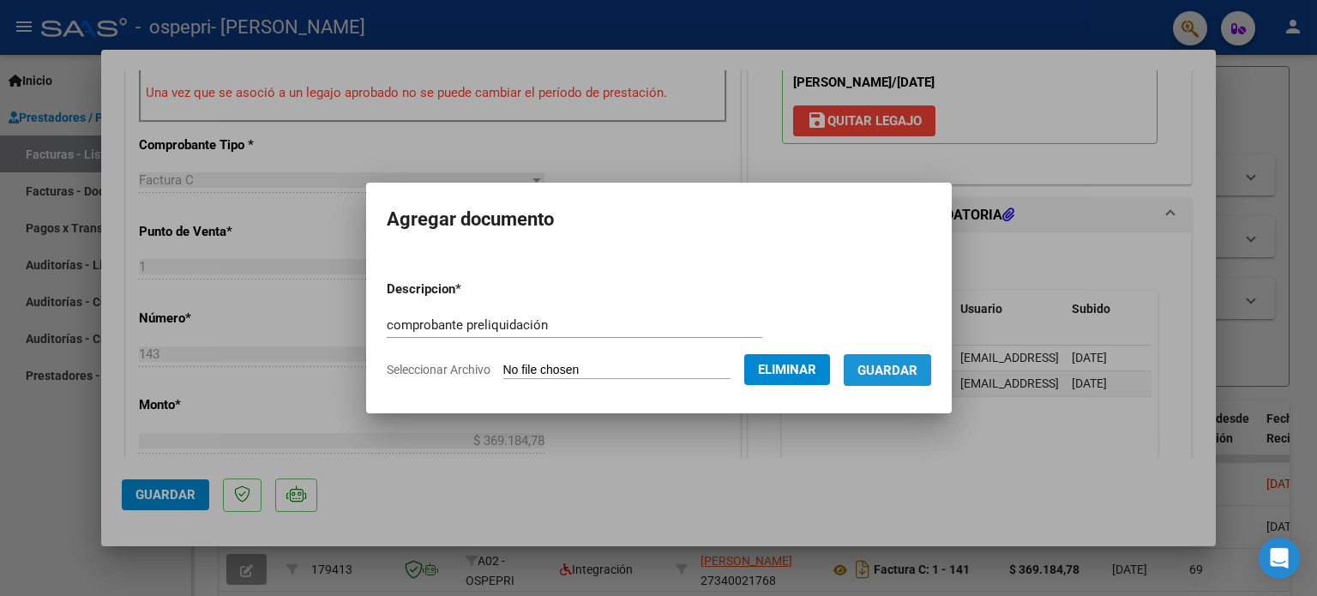
click at [899, 365] on span "Guardar" at bounding box center [887, 370] width 60 height 15
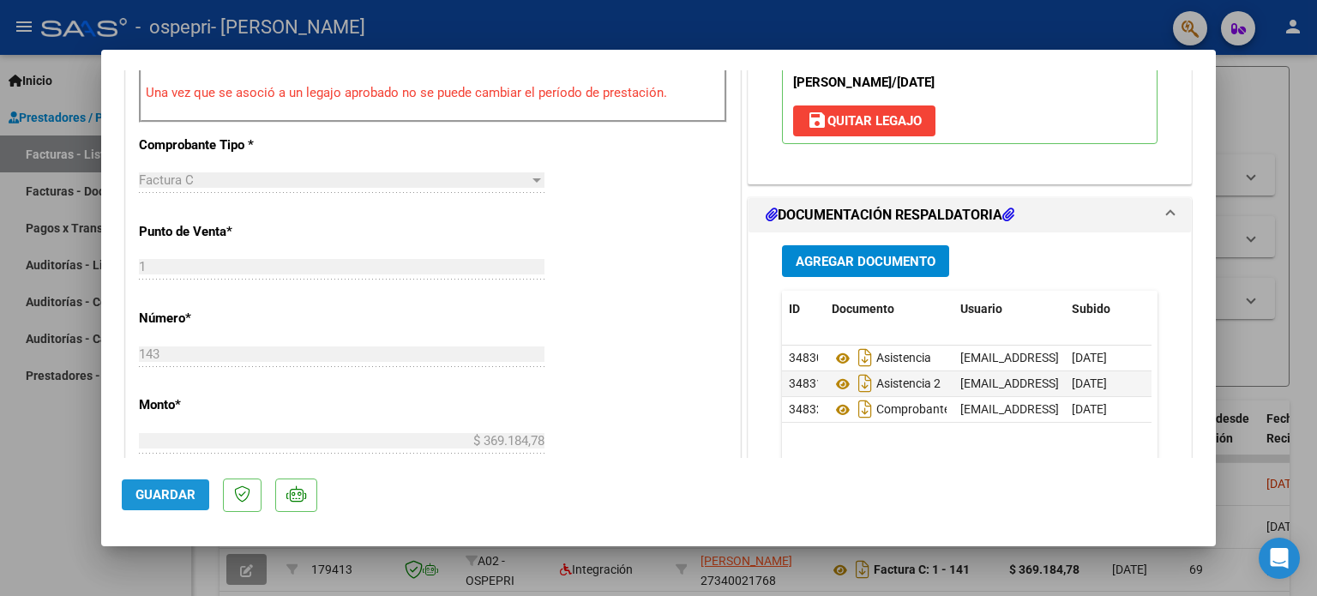
click at [159, 493] on span "Guardar" at bounding box center [165, 494] width 60 height 15
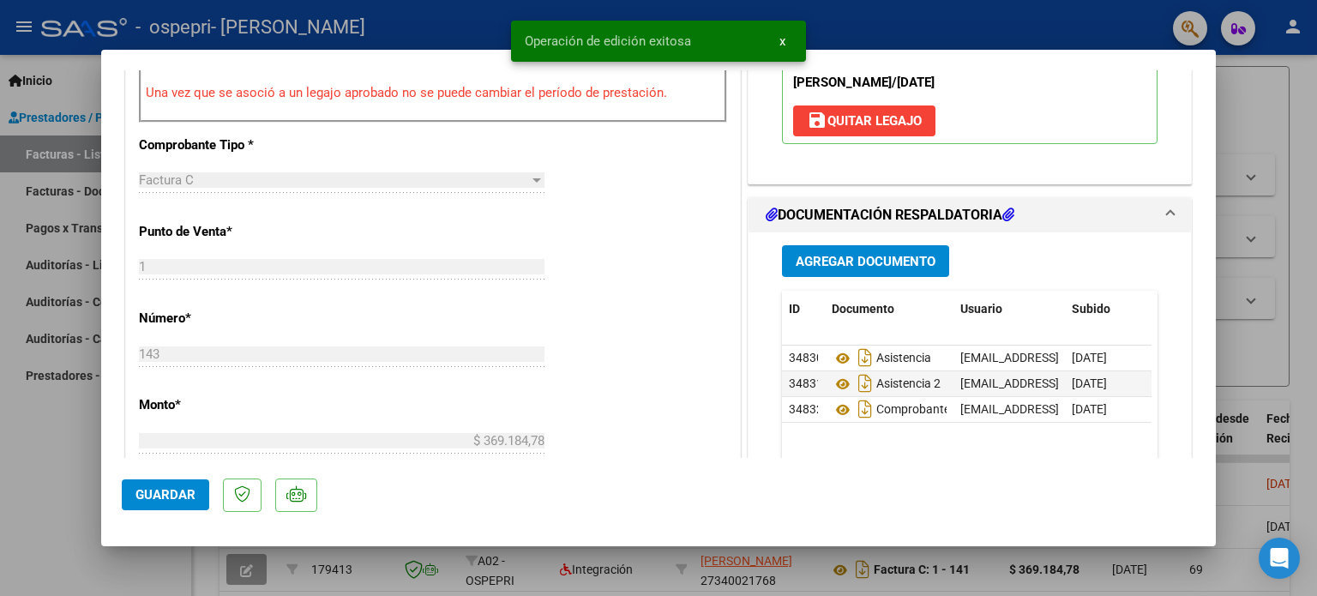
click at [1259, 123] on div at bounding box center [658, 298] width 1317 height 596
type input "$ 0,00"
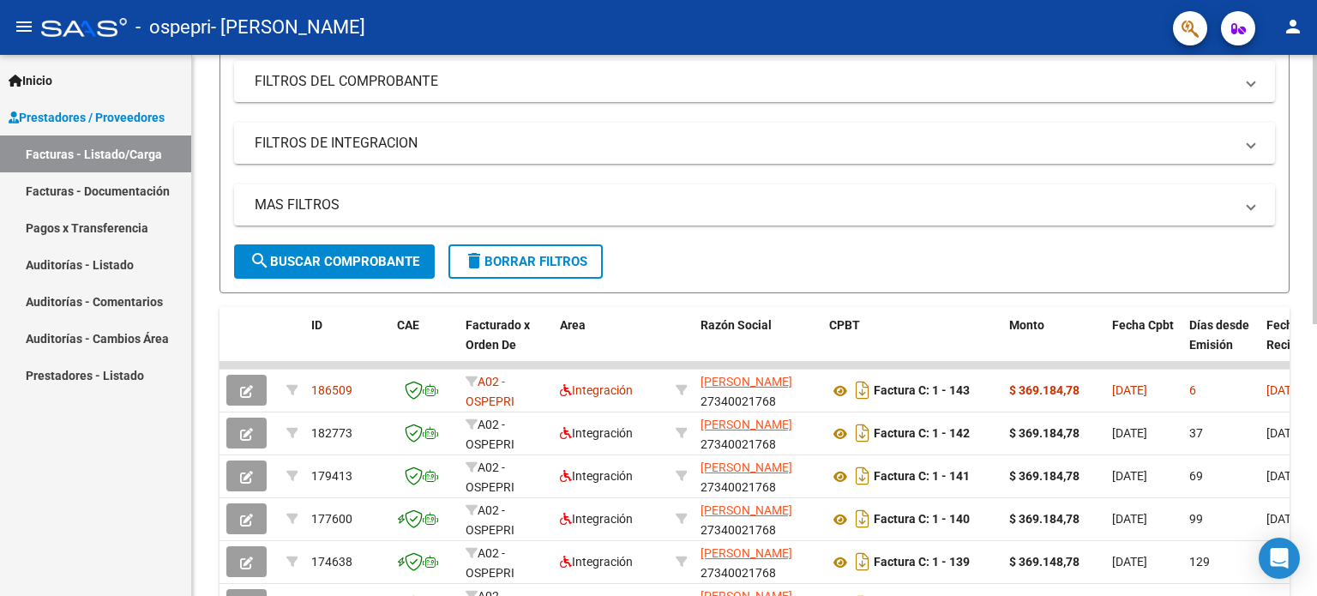
scroll to position [265, 0]
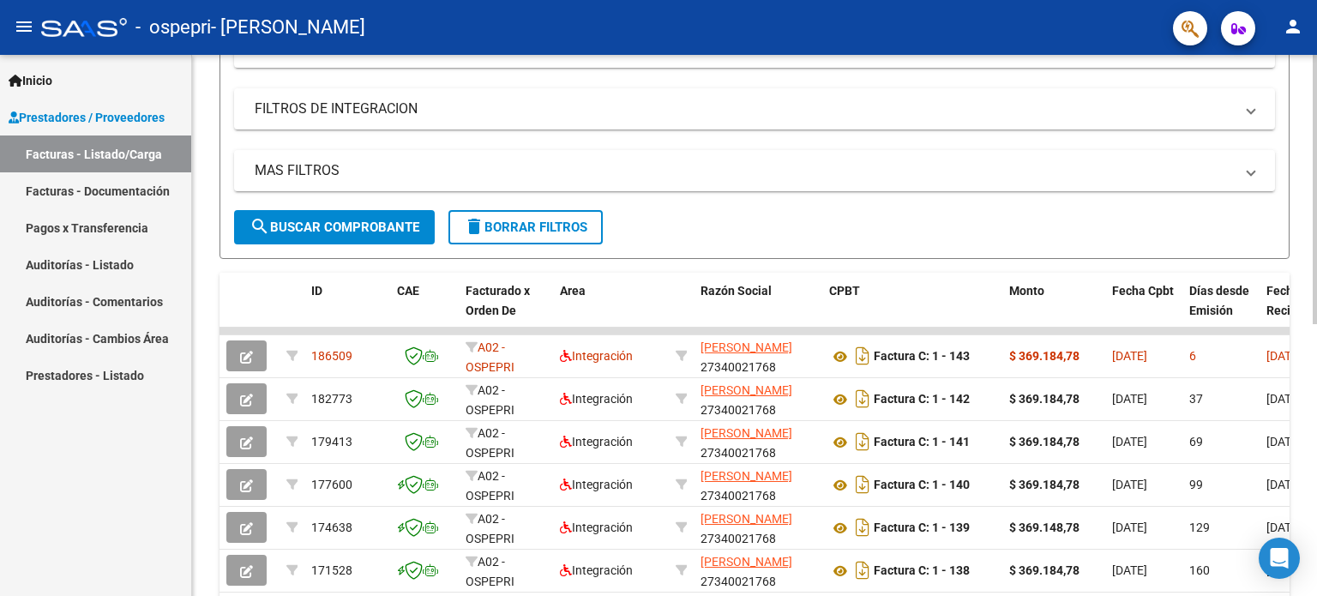
click at [1316, 429] on div at bounding box center [1315, 324] width 4 height 269
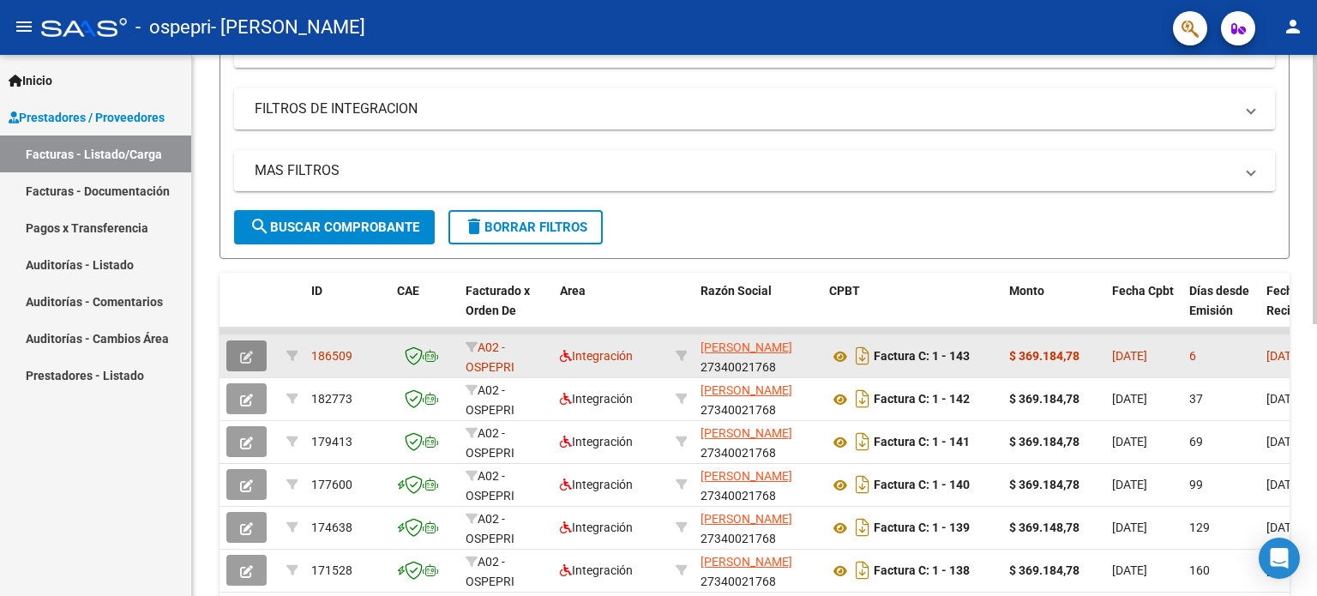
click at [250, 360] on icon "button" at bounding box center [246, 357] width 13 height 13
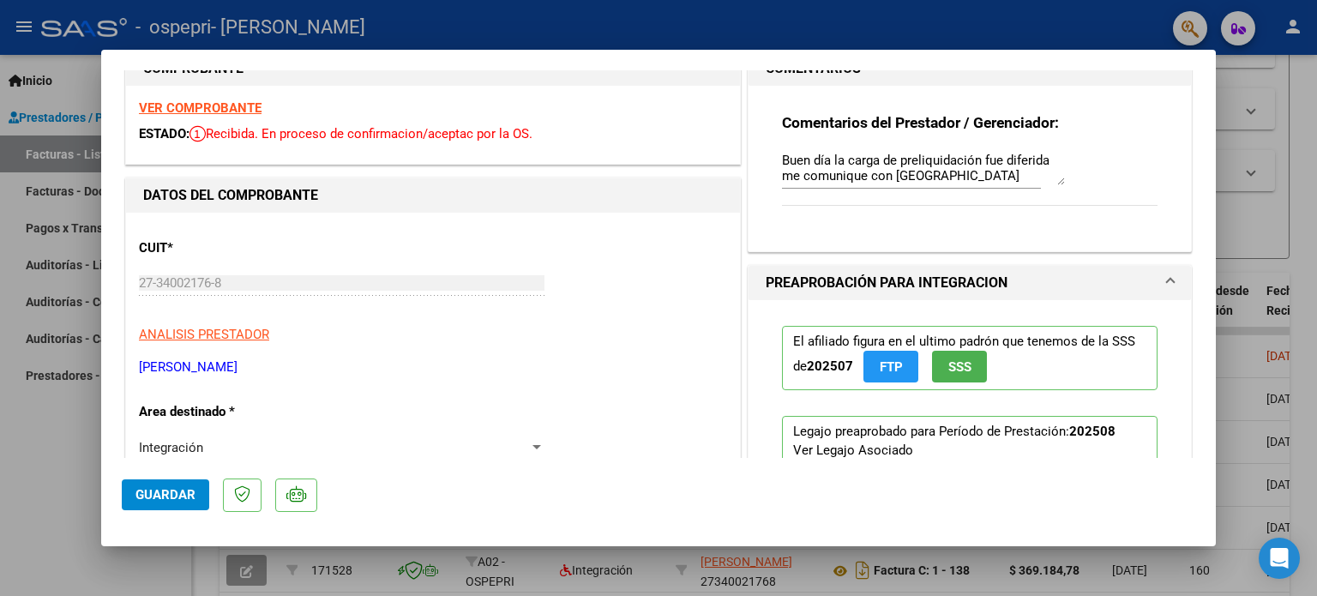
scroll to position [0, 0]
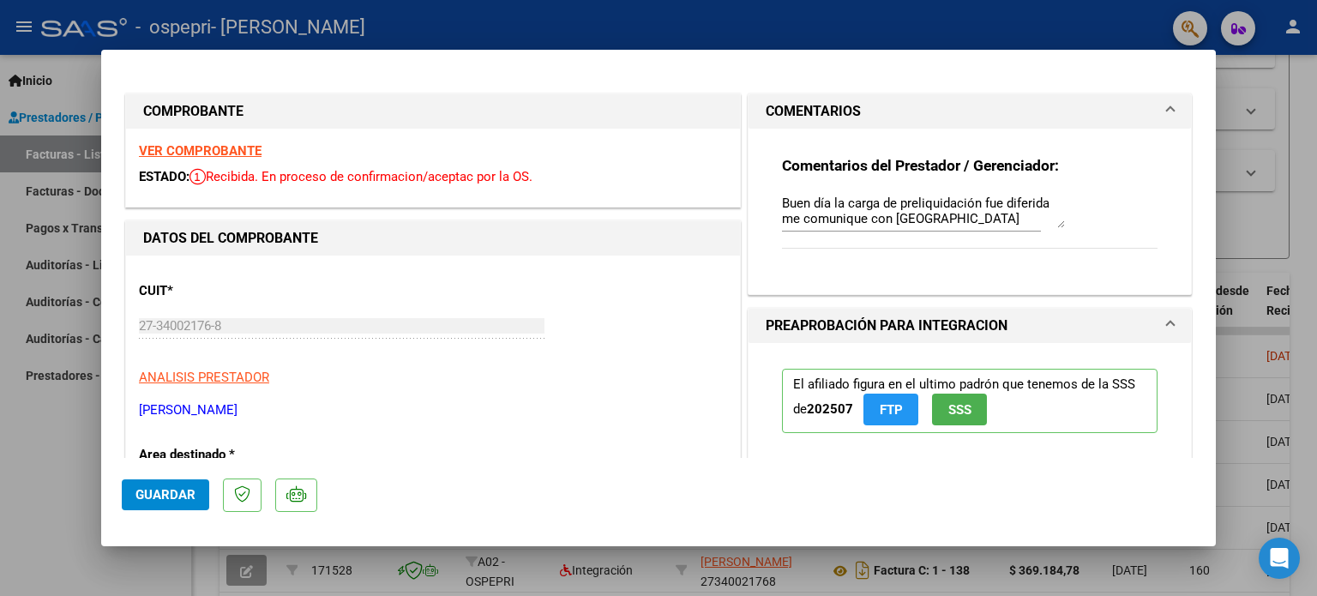
click at [1303, 91] on div at bounding box center [658, 298] width 1317 height 596
type input "$ 0,00"
